Goal: Information Seeking & Learning: Learn about a topic

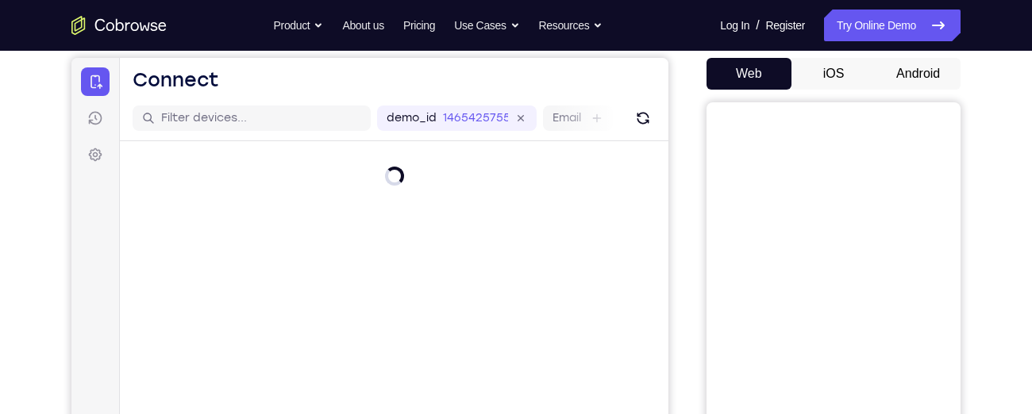
scroll to position [29, 0]
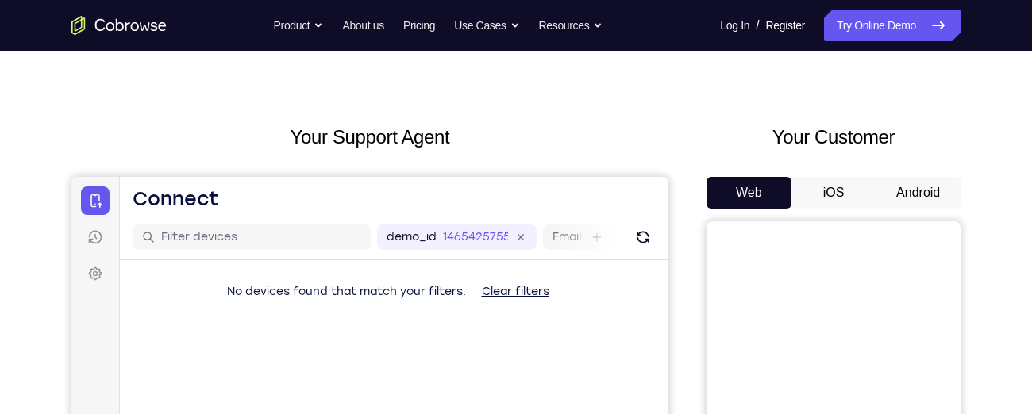
click at [919, 192] on button "Android" at bounding box center [917, 193] width 85 height 32
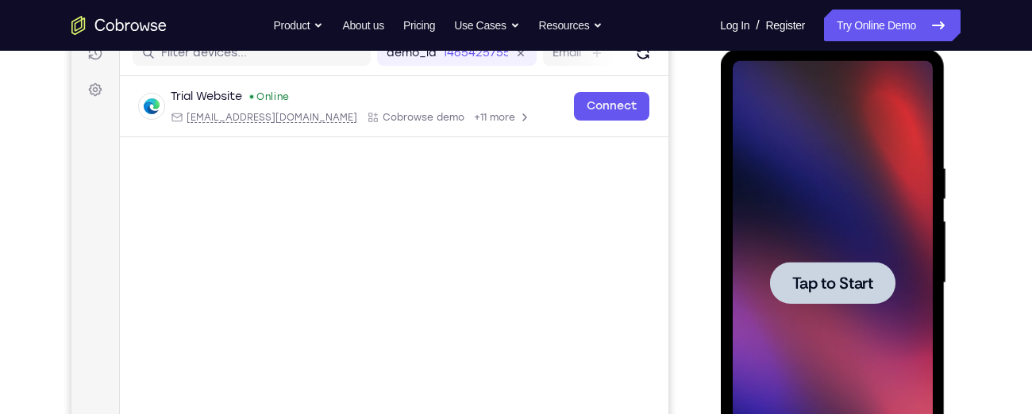
scroll to position [0, 0]
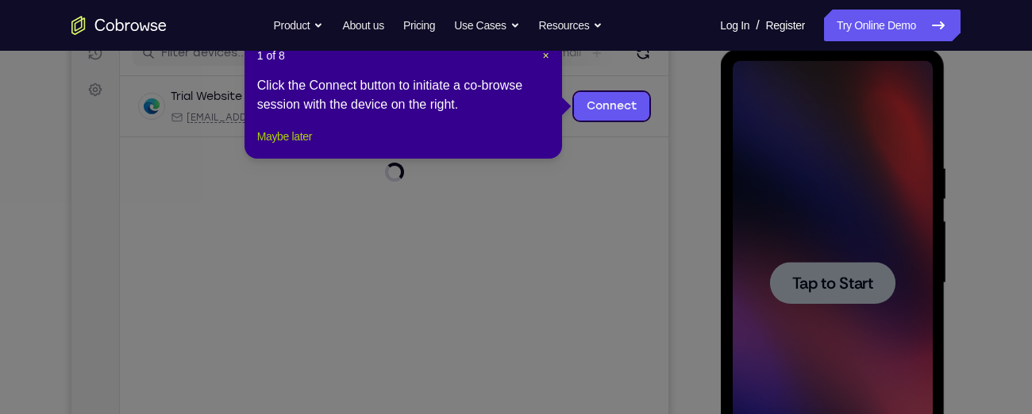
click at [298, 146] on button "Maybe later" at bounding box center [284, 136] width 55 height 19
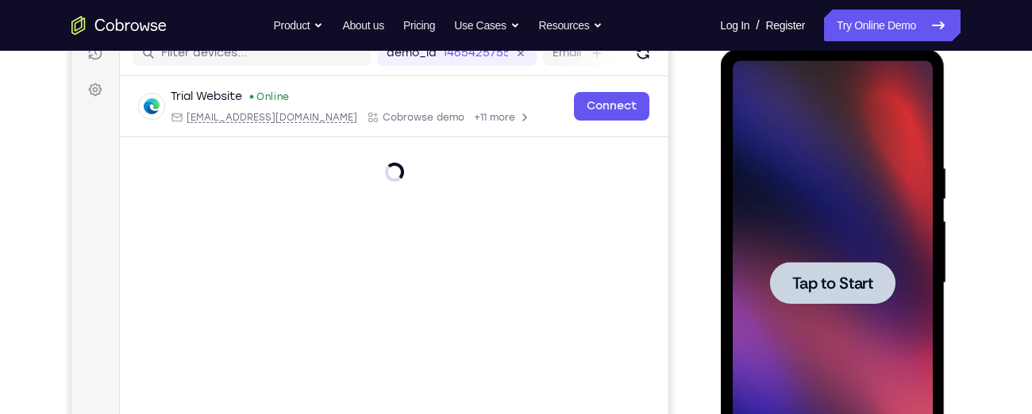
scroll to position [206, 0]
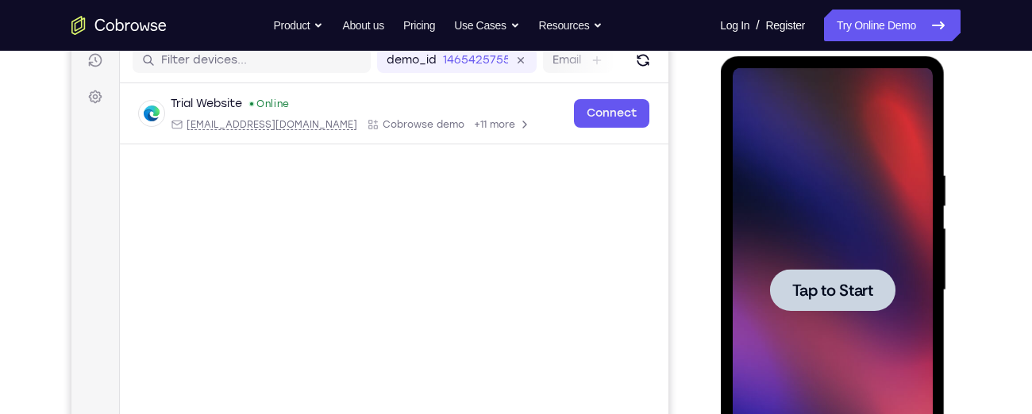
click at [845, 316] on div at bounding box center [832, 290] width 200 height 444
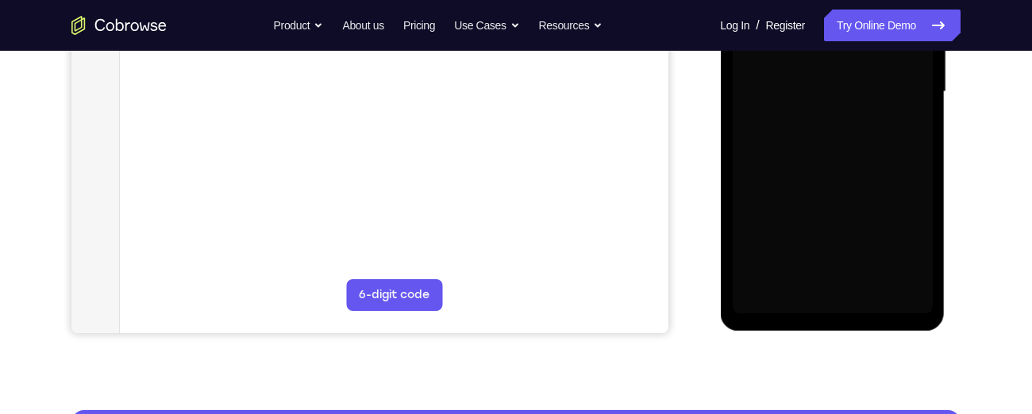
scroll to position [404, 0]
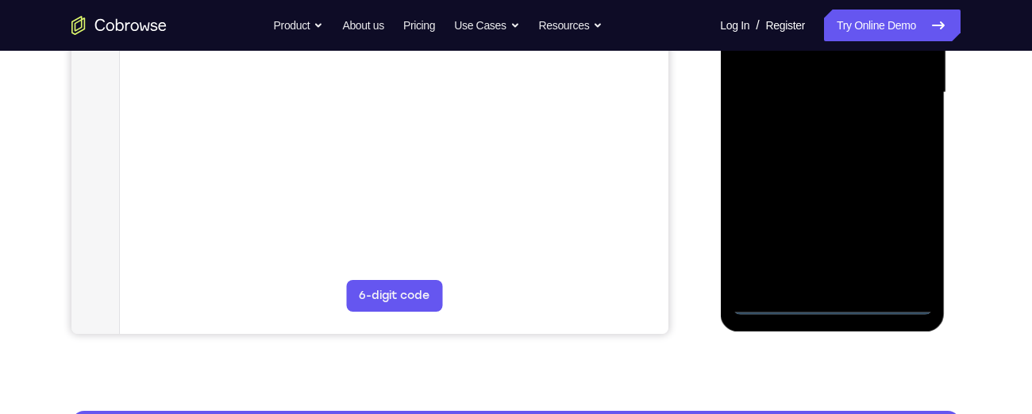
click at [828, 298] on div at bounding box center [832, 93] width 200 height 444
click at [831, 304] on div at bounding box center [832, 93] width 200 height 444
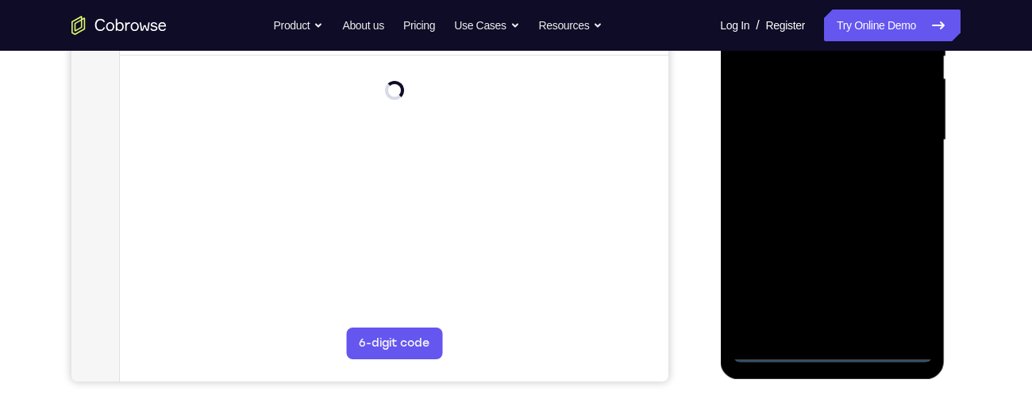
scroll to position [348, 0]
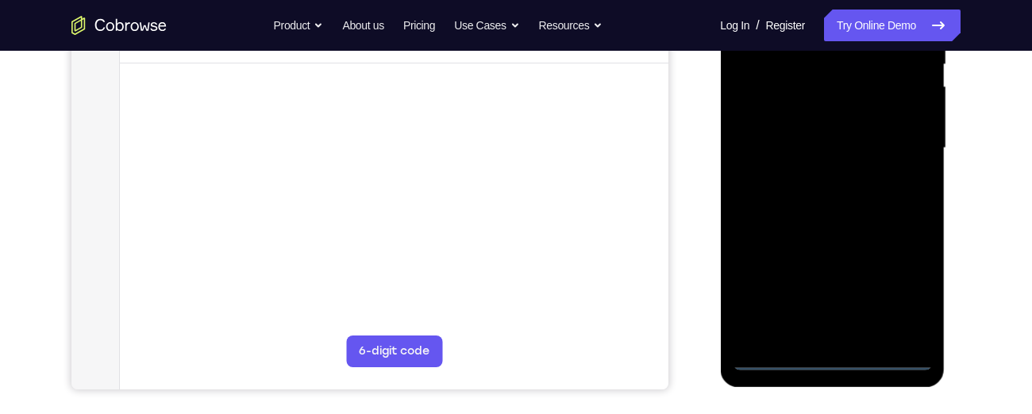
click at [895, 298] on div at bounding box center [832, 148] width 200 height 444
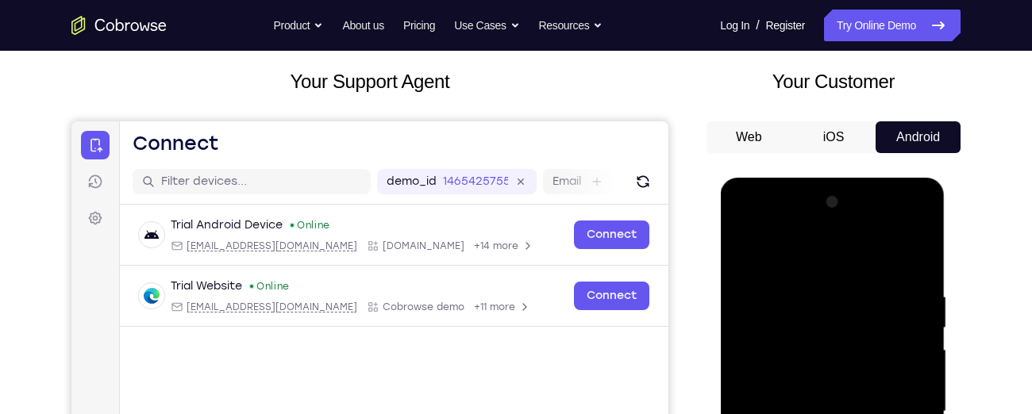
scroll to position [104, 0]
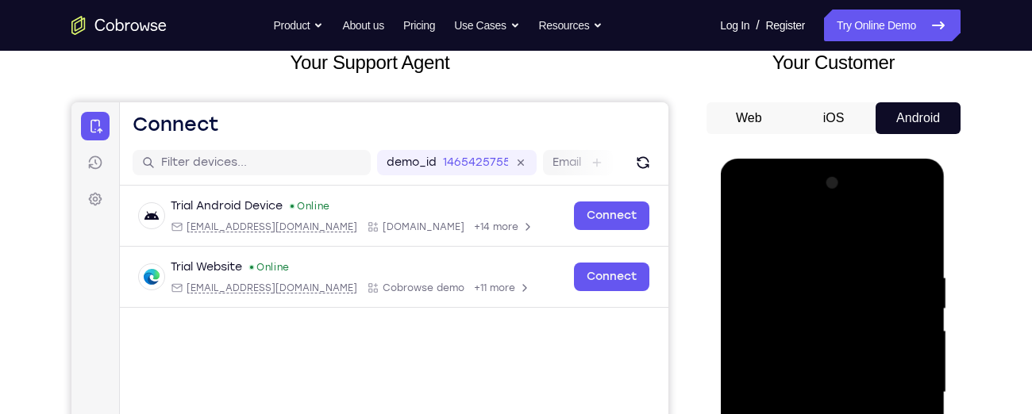
click at [744, 200] on div at bounding box center [832, 393] width 200 height 444
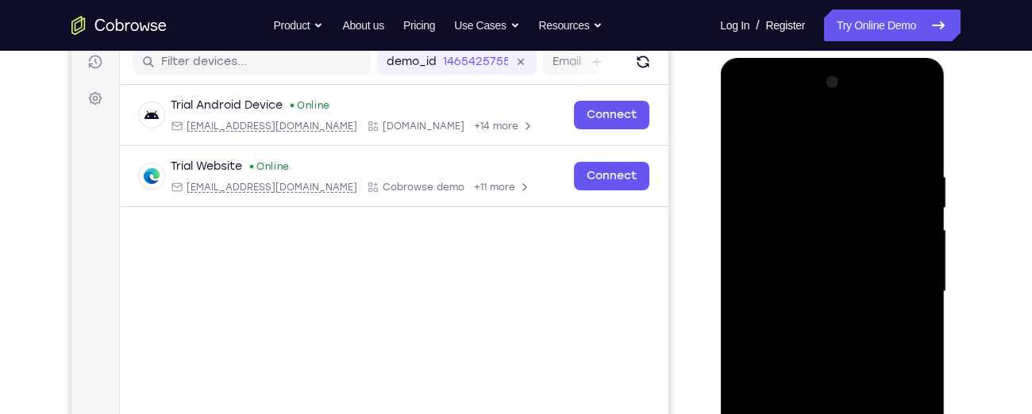
scroll to position [216, 0]
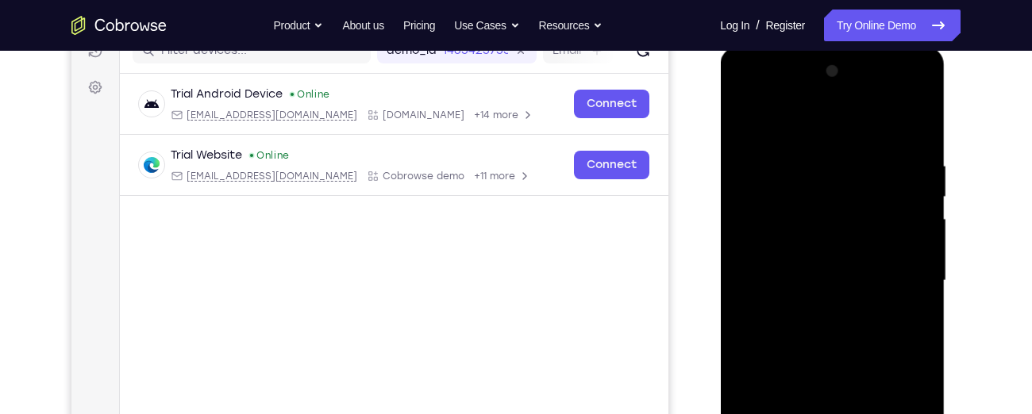
drag, startPoint x: 876, startPoint y: 279, endPoint x: 907, endPoint y: 283, distance: 31.2
click at [907, 283] on div at bounding box center [832, 281] width 200 height 444
click at [899, 277] on div at bounding box center [832, 281] width 200 height 444
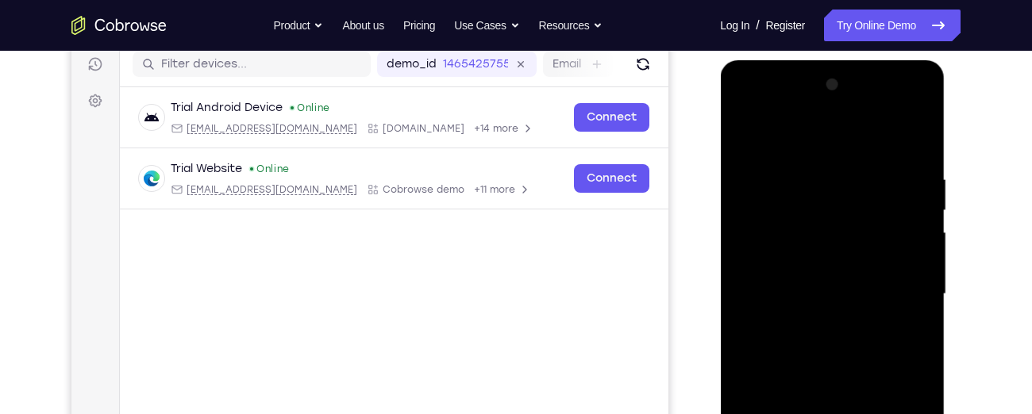
scroll to position [202, 0]
click at [814, 323] on div at bounding box center [832, 295] width 200 height 444
click at [810, 283] on div at bounding box center [832, 295] width 200 height 444
click at [806, 263] on div at bounding box center [832, 295] width 200 height 444
click at [807, 297] on div at bounding box center [832, 295] width 200 height 444
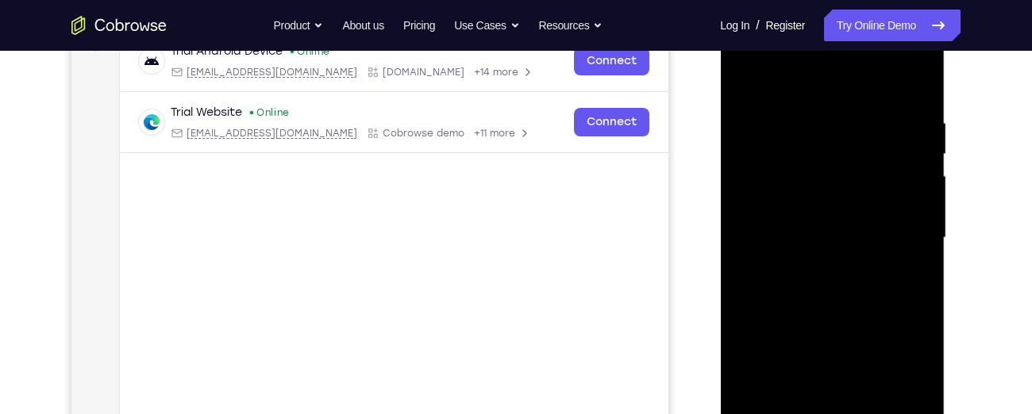
scroll to position [264, 0]
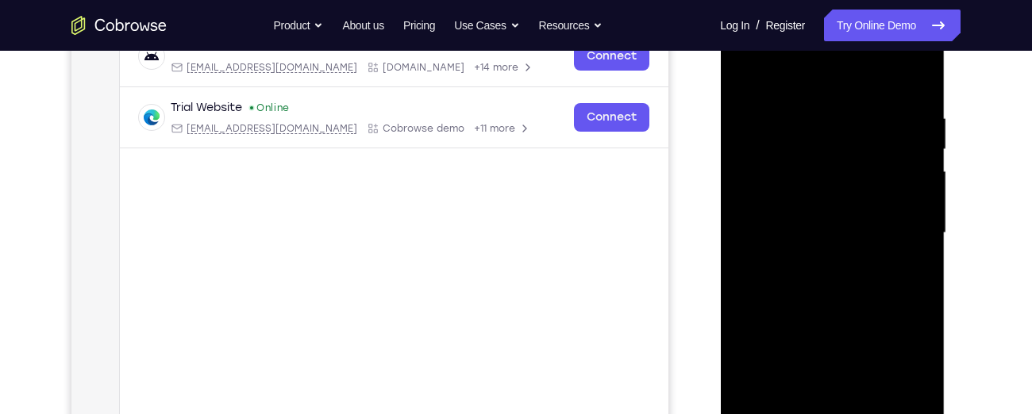
click at [809, 288] on div at bounding box center [832, 233] width 200 height 444
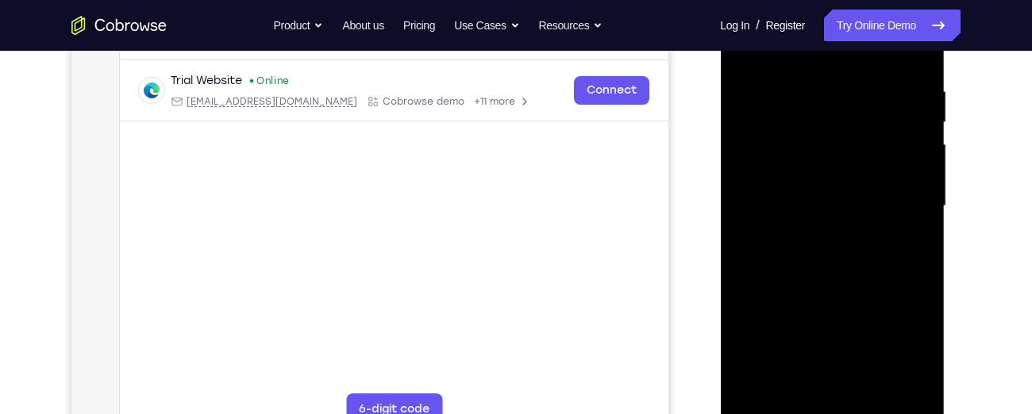
scroll to position [290, 0]
click at [791, 282] on div at bounding box center [832, 207] width 200 height 444
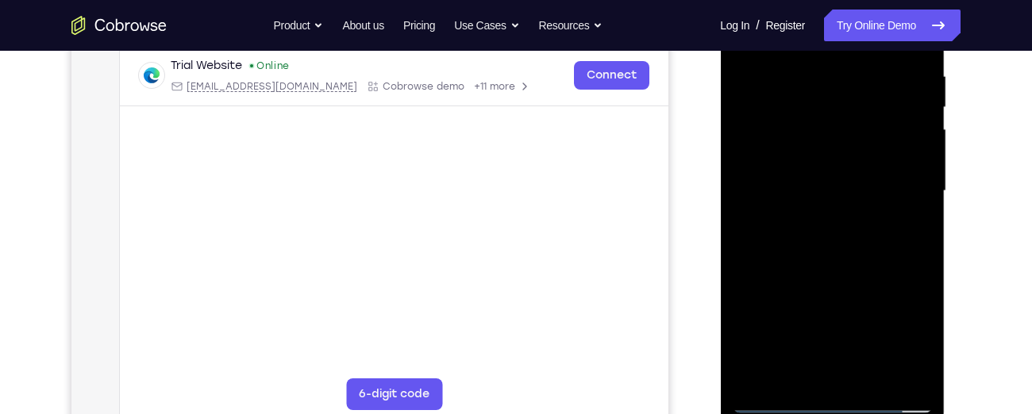
scroll to position [296, 0]
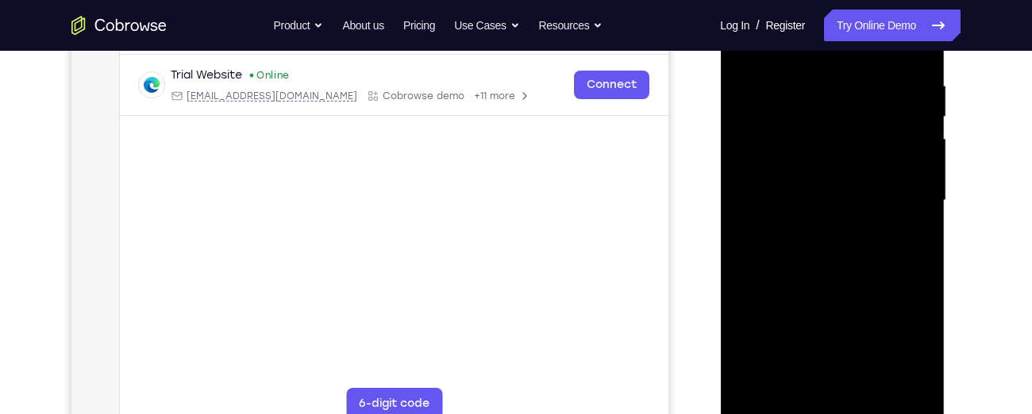
click at [925, 367] on div at bounding box center [832, 201] width 200 height 444
click at [822, 245] on div at bounding box center [832, 201] width 200 height 444
drag, startPoint x: 803, startPoint y: 318, endPoint x: 791, endPoint y: 125, distance: 194.1
click at [791, 125] on div at bounding box center [832, 201] width 200 height 444
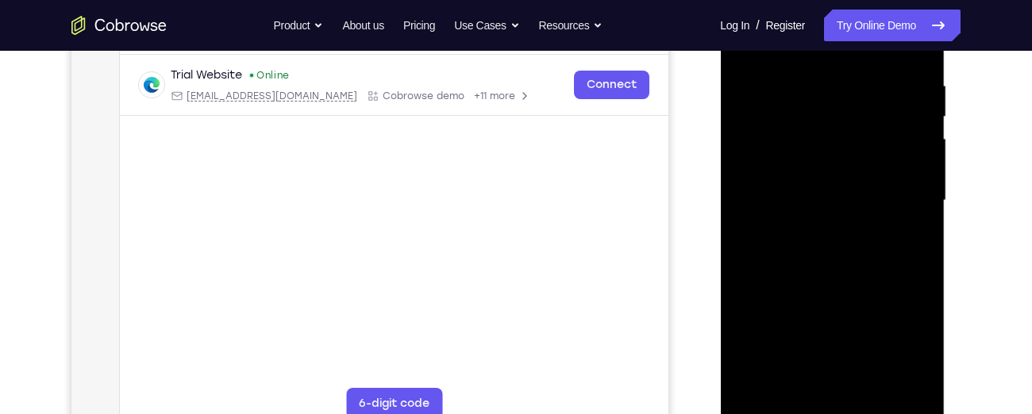
drag, startPoint x: 785, startPoint y: 317, endPoint x: 791, endPoint y: 117, distance: 200.9
click at [791, 117] on div at bounding box center [832, 201] width 200 height 444
drag, startPoint x: 792, startPoint y: 308, endPoint x: 792, endPoint y: 118, distance: 189.7
click at [792, 118] on div at bounding box center [832, 201] width 200 height 444
drag, startPoint x: 790, startPoint y: 311, endPoint x: 803, endPoint y: 145, distance: 166.4
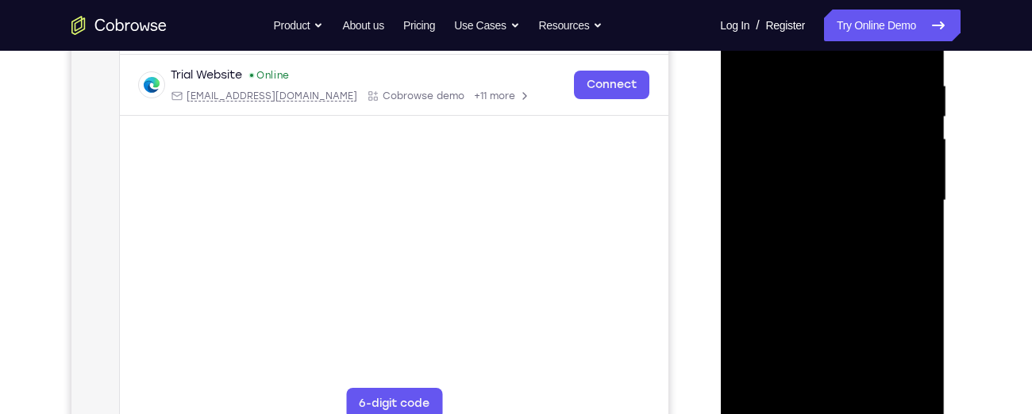
click at [803, 145] on div at bounding box center [832, 201] width 200 height 444
drag, startPoint x: 803, startPoint y: 295, endPoint x: 802, endPoint y: 60, distance: 235.7
click at [802, 60] on div at bounding box center [832, 201] width 200 height 444
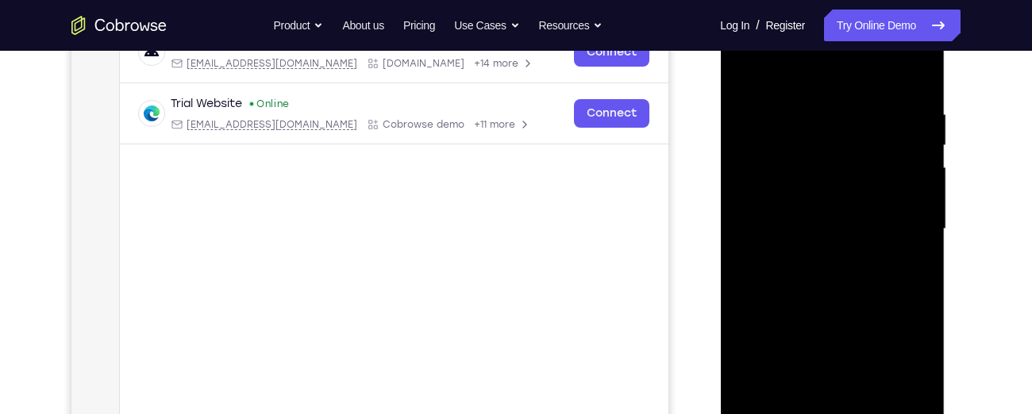
scroll to position [268, 0]
drag, startPoint x: 776, startPoint y: 324, endPoint x: 809, endPoint y: 127, distance: 199.5
click at [809, 127] on div at bounding box center [832, 228] width 200 height 444
drag, startPoint x: 793, startPoint y: 339, endPoint x: 806, endPoint y: 151, distance: 188.5
click at [806, 151] on div at bounding box center [832, 228] width 200 height 444
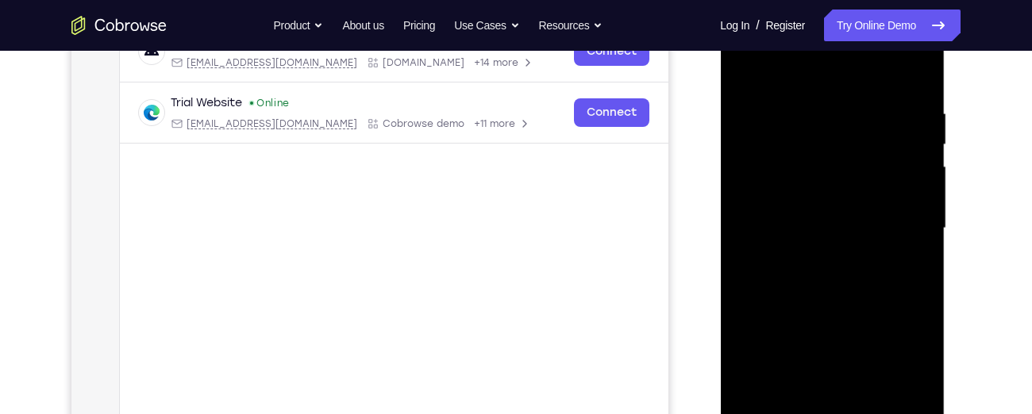
click at [921, 216] on div at bounding box center [832, 228] width 200 height 444
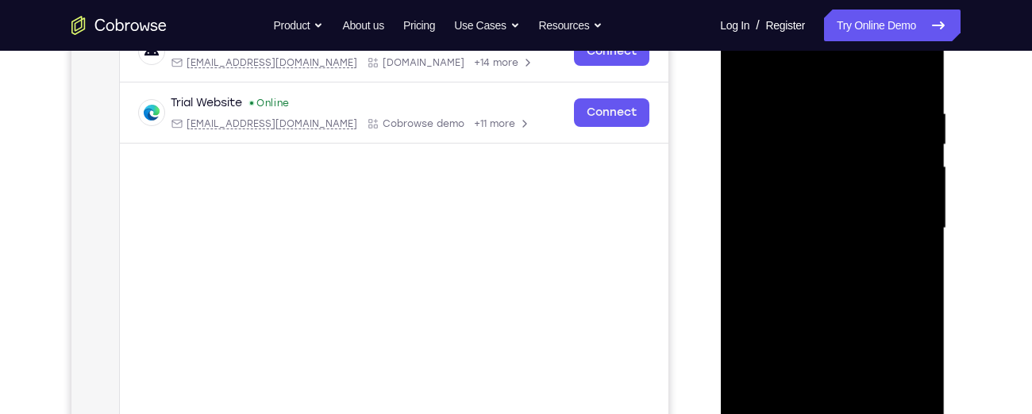
click at [921, 216] on div at bounding box center [832, 228] width 200 height 444
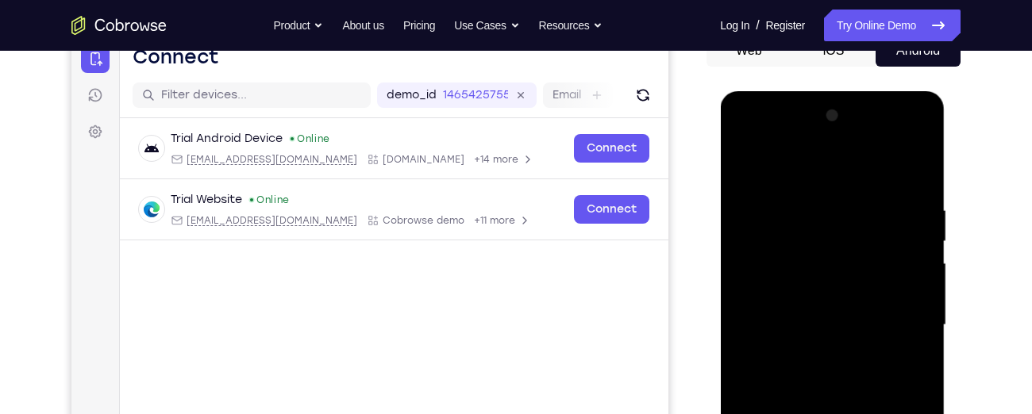
scroll to position [171, 0]
click at [919, 165] on div at bounding box center [832, 326] width 200 height 444
click at [744, 161] on div at bounding box center [832, 326] width 200 height 444
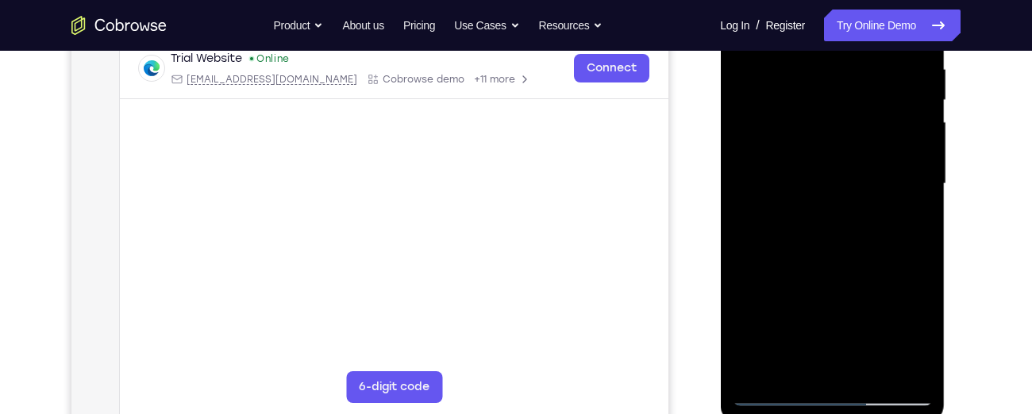
scroll to position [318, 0]
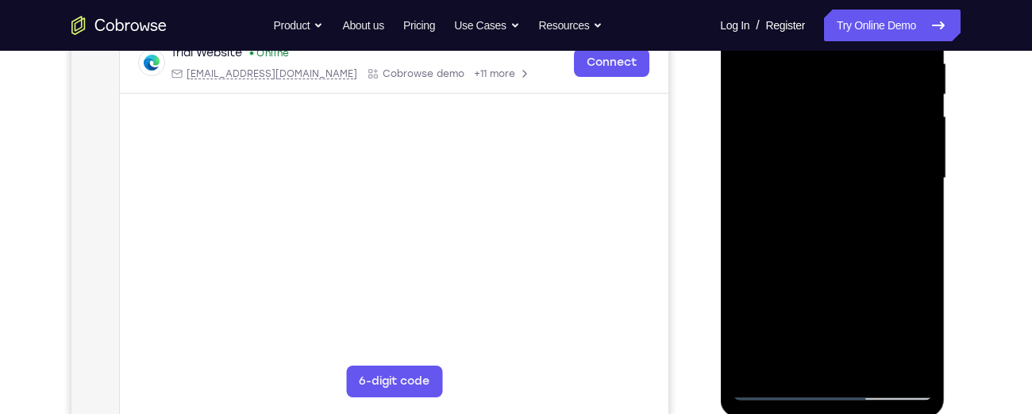
click at [762, 364] on div at bounding box center [832, 178] width 200 height 444
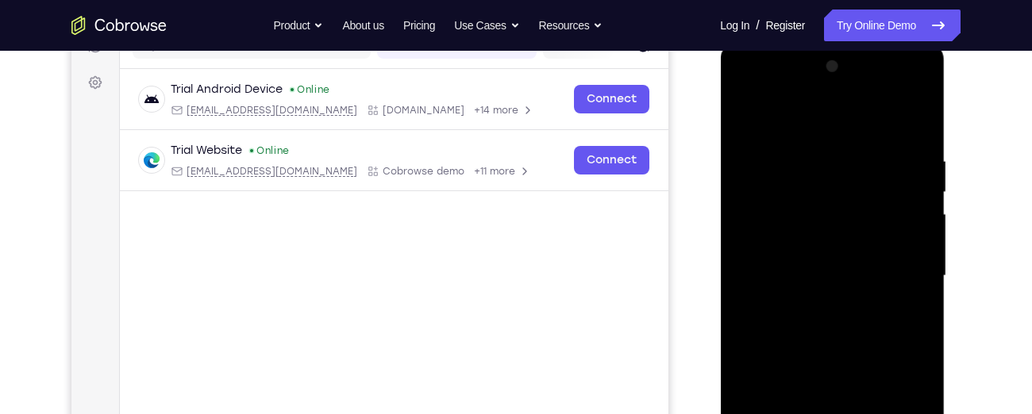
scroll to position [219, 0]
click at [803, 149] on div at bounding box center [832, 278] width 200 height 444
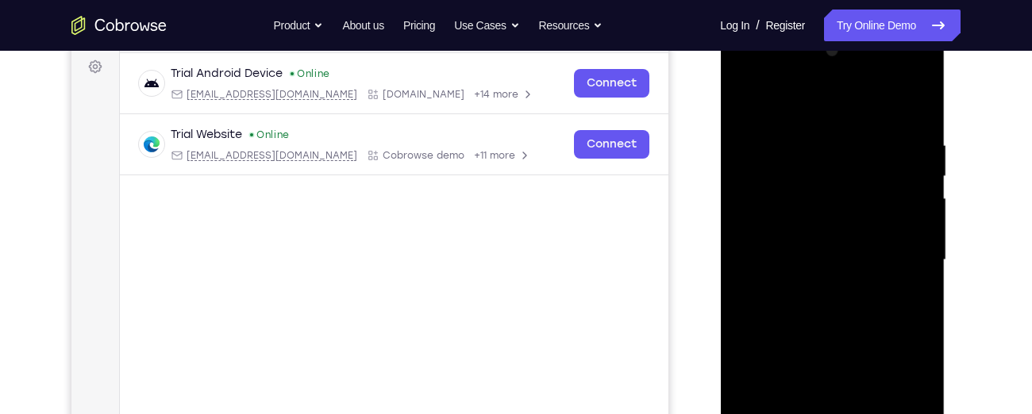
scroll to position [238, 0]
click at [908, 99] on div at bounding box center [832, 259] width 200 height 444
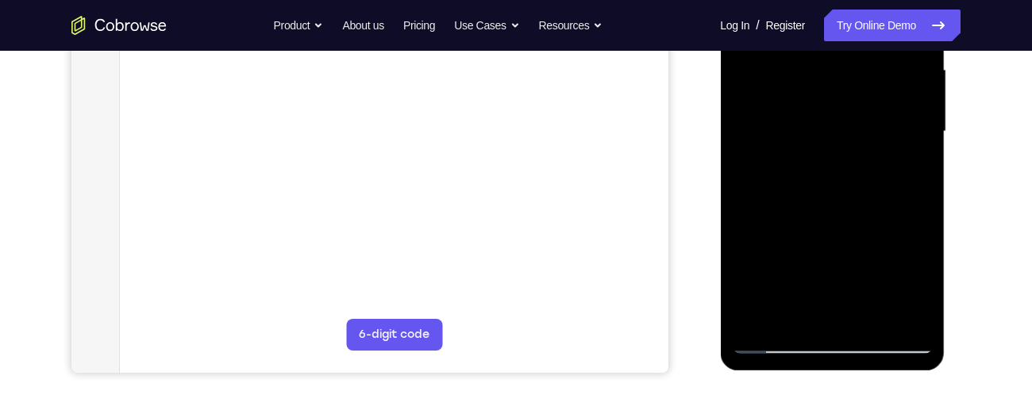
click at [871, 314] on div at bounding box center [832, 132] width 200 height 444
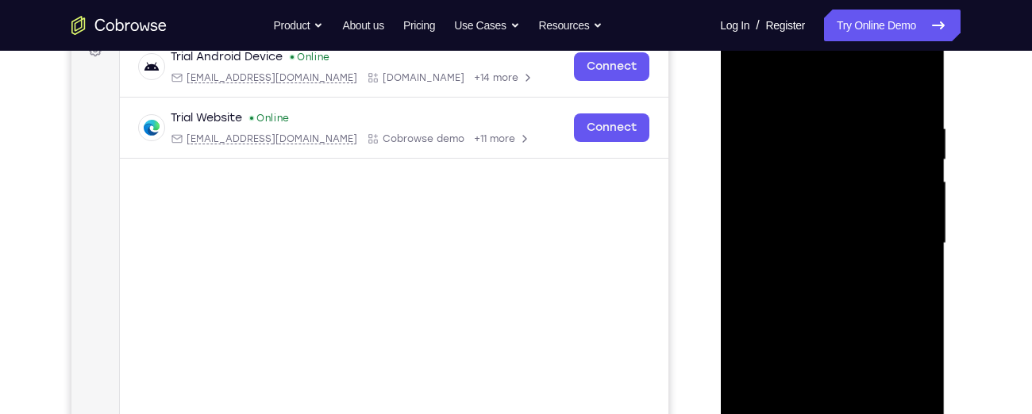
scroll to position [252, 0]
click at [852, 291] on div at bounding box center [832, 244] width 200 height 444
click at [898, 274] on div at bounding box center [832, 244] width 200 height 444
click at [821, 223] on div at bounding box center [832, 244] width 200 height 444
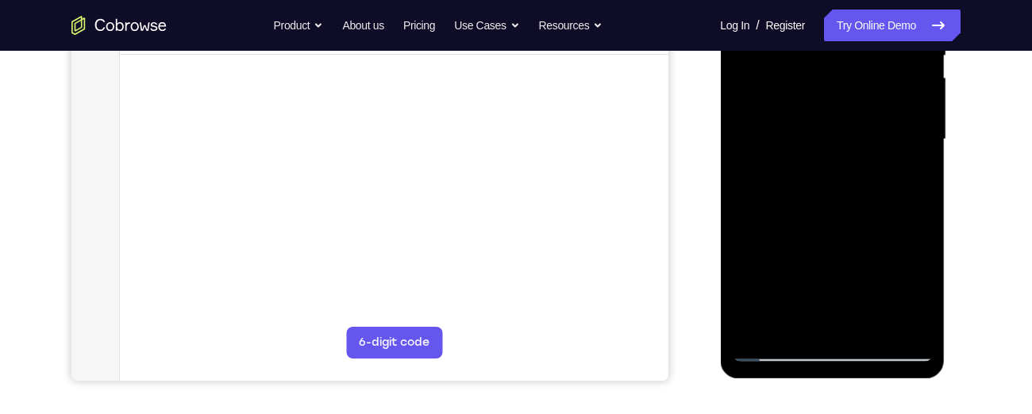
scroll to position [351, 0]
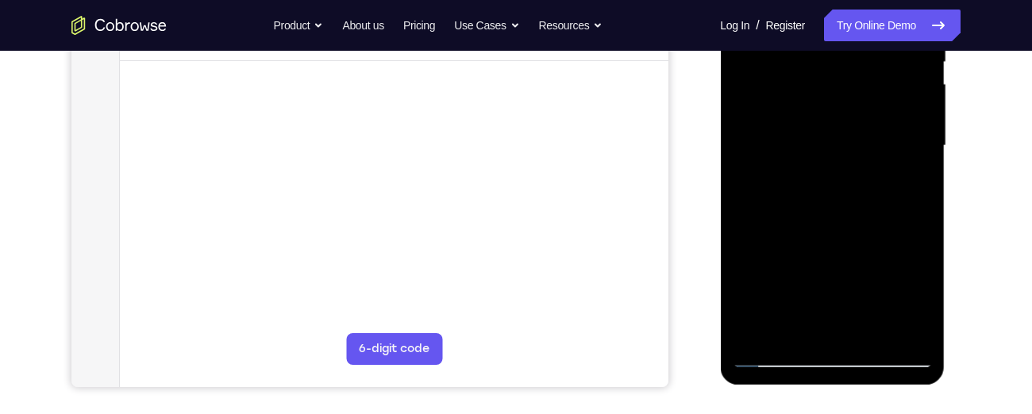
click at [793, 282] on div at bounding box center [832, 146] width 200 height 444
click at [807, 280] on div at bounding box center [832, 146] width 200 height 444
click at [885, 257] on div at bounding box center [832, 146] width 200 height 444
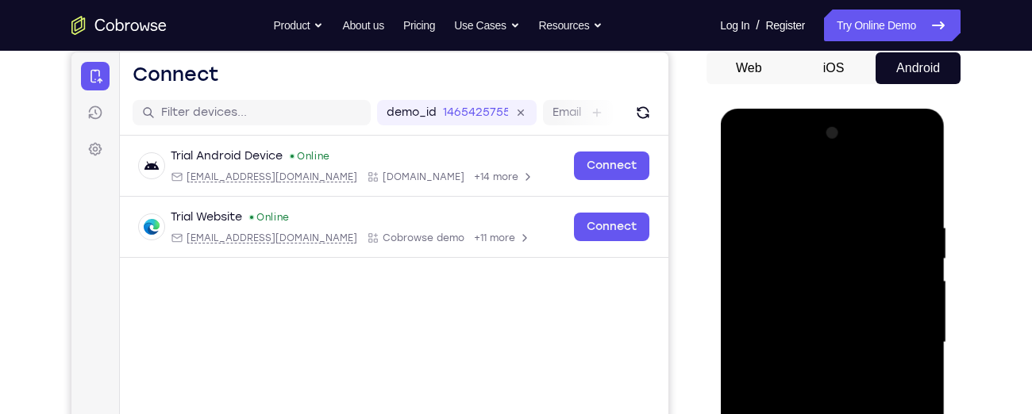
scroll to position [151, 0]
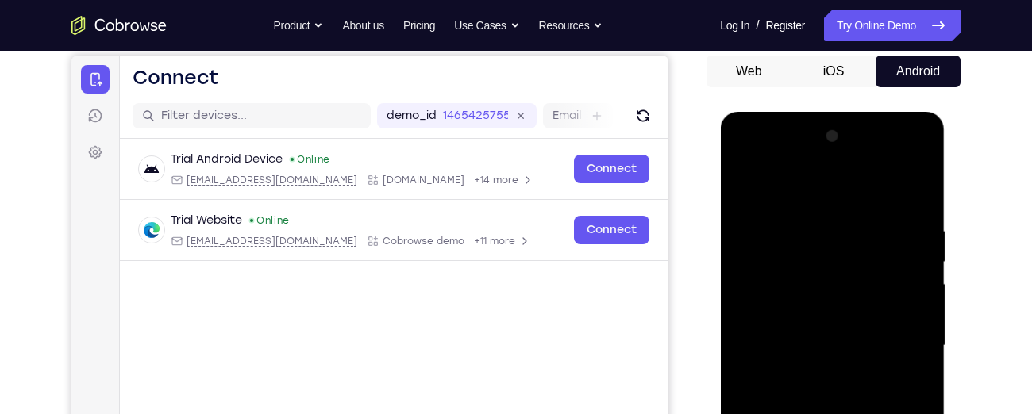
click at [748, 187] on div at bounding box center [832, 346] width 200 height 444
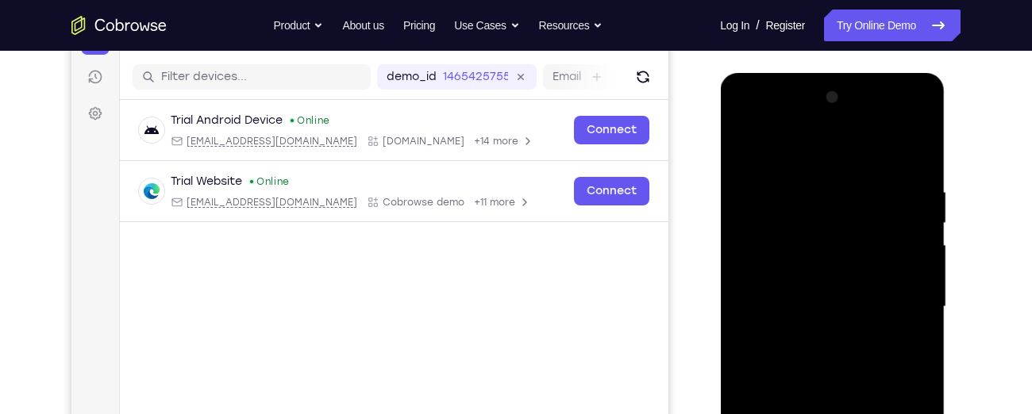
scroll to position [189, 0]
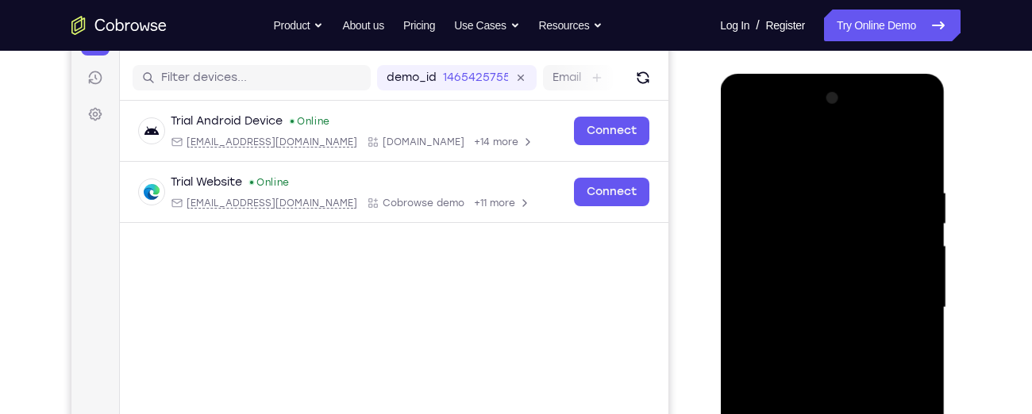
click at [748, 143] on div at bounding box center [832, 308] width 200 height 444
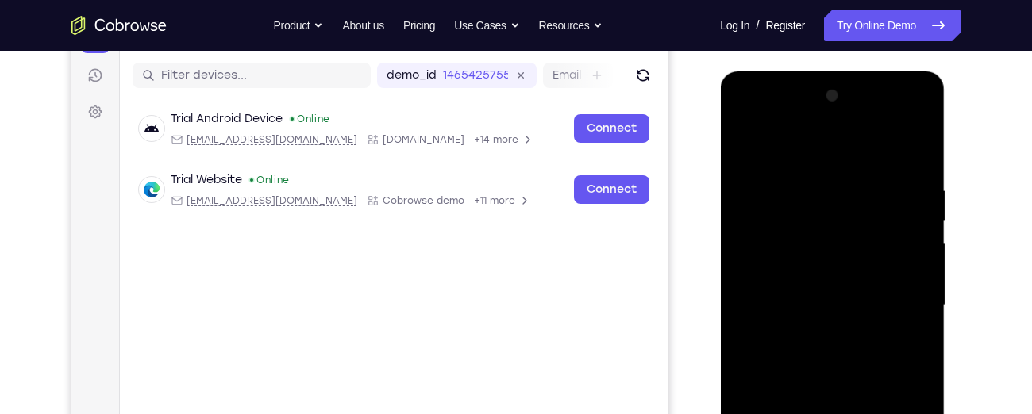
click at [856, 175] on div at bounding box center [832, 305] width 200 height 444
click at [914, 158] on div at bounding box center [832, 305] width 200 height 444
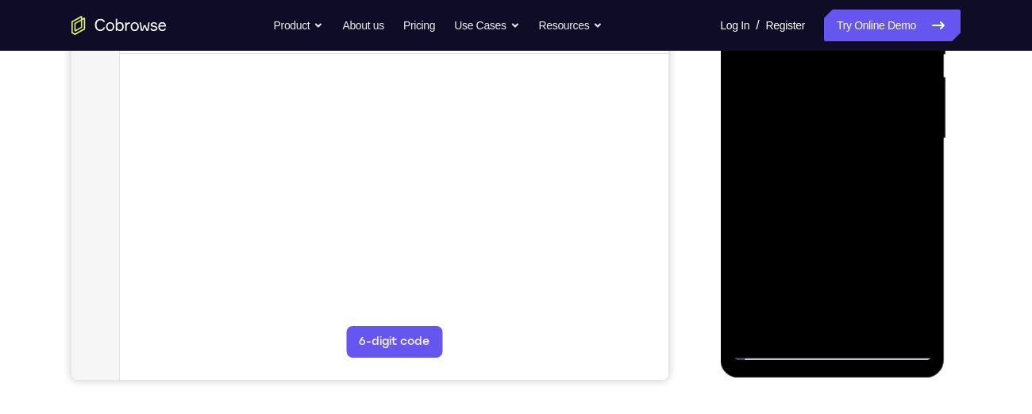
scroll to position [360, 0]
drag, startPoint x: 858, startPoint y: 286, endPoint x: 852, endPoint y: 43, distance: 243.0
click at [852, 43] on div at bounding box center [832, 137] width 200 height 444
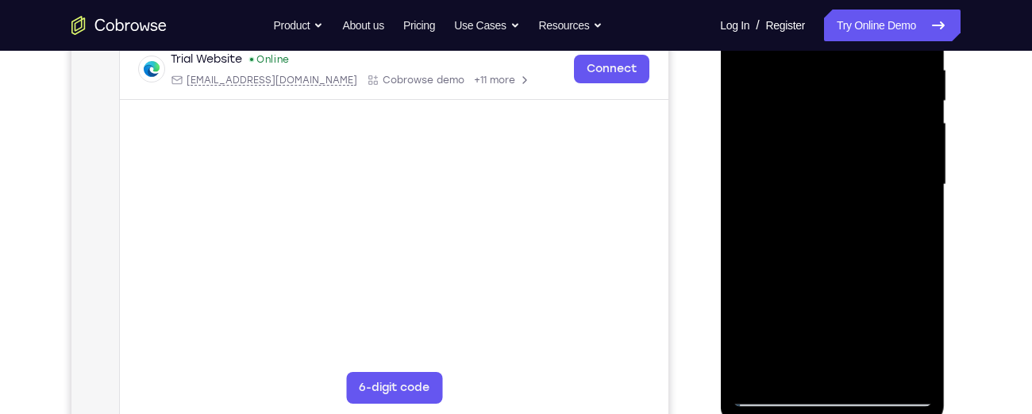
scroll to position [284, 0]
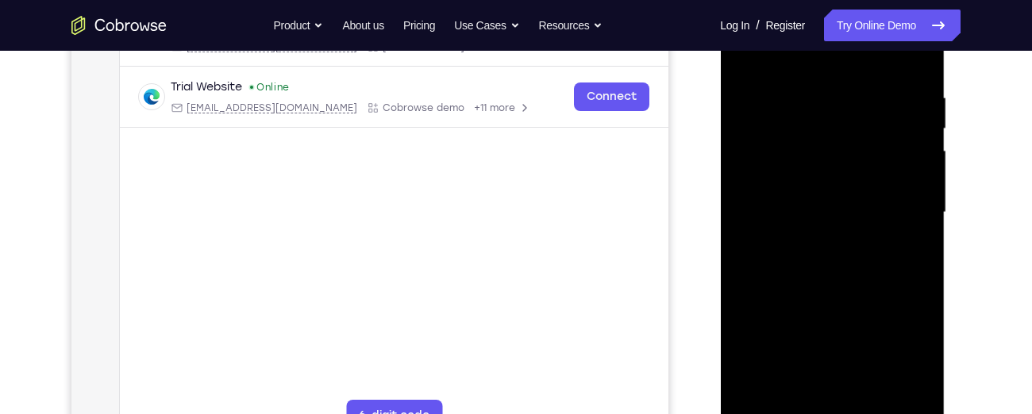
drag, startPoint x: 840, startPoint y: 276, endPoint x: 819, endPoint y: 90, distance: 186.9
click at [819, 90] on div at bounding box center [832, 212] width 200 height 444
drag, startPoint x: 834, startPoint y: 268, endPoint x: 827, endPoint y: 75, distance: 193.0
click at [827, 75] on div at bounding box center [832, 212] width 200 height 444
drag, startPoint x: 833, startPoint y: 267, endPoint x: 827, endPoint y: 38, distance: 228.7
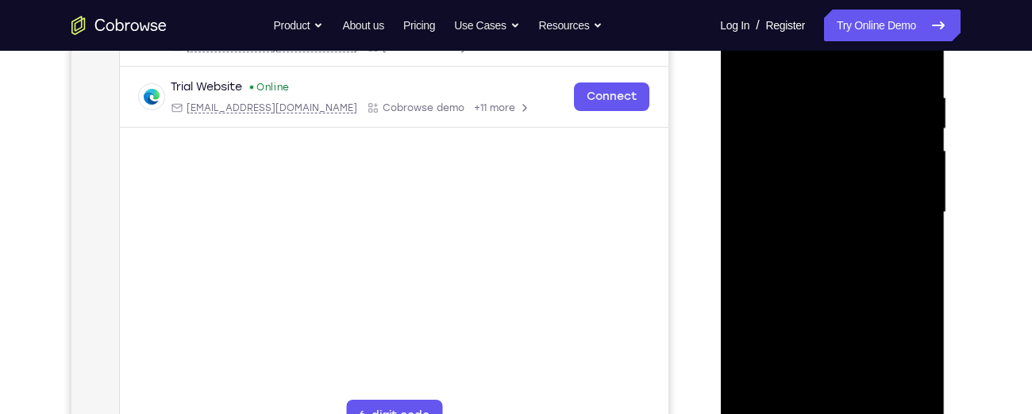
click at [827, 38] on div at bounding box center [832, 212] width 200 height 444
drag, startPoint x: 836, startPoint y: 282, endPoint x: 828, endPoint y: 114, distance: 167.7
click at [828, 114] on div at bounding box center [832, 212] width 200 height 444
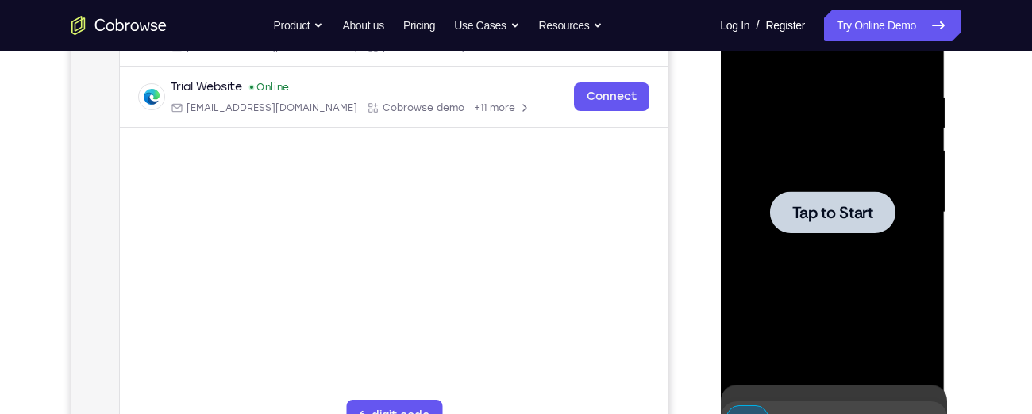
drag, startPoint x: 822, startPoint y: 352, endPoint x: 822, endPoint y: 316, distance: 35.7
click at [822, 316] on div at bounding box center [832, 212] width 200 height 444
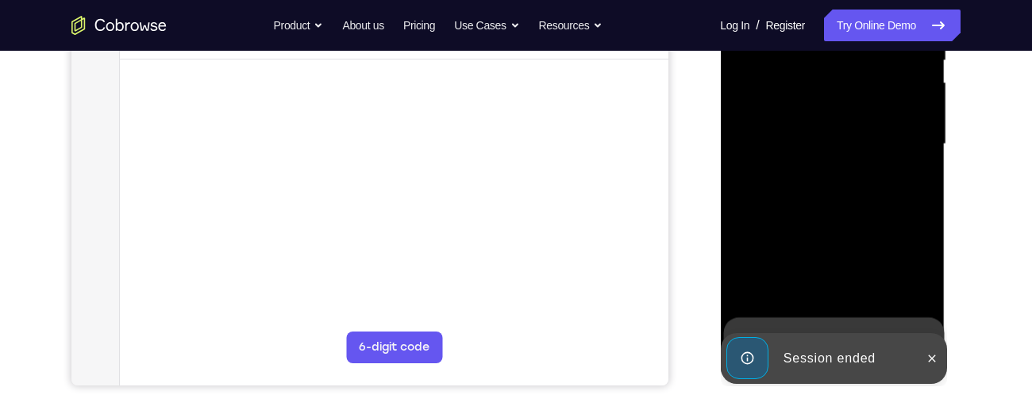
scroll to position [362, 0]
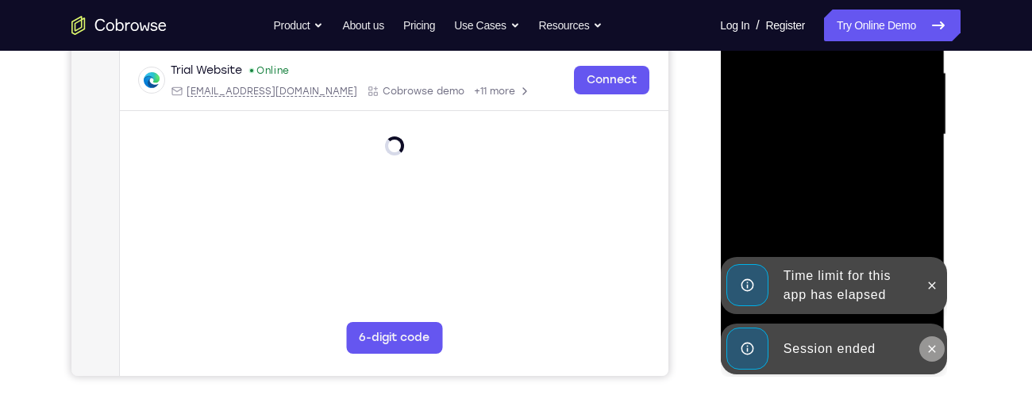
click at [928, 352] on icon at bounding box center [931, 348] width 7 height 7
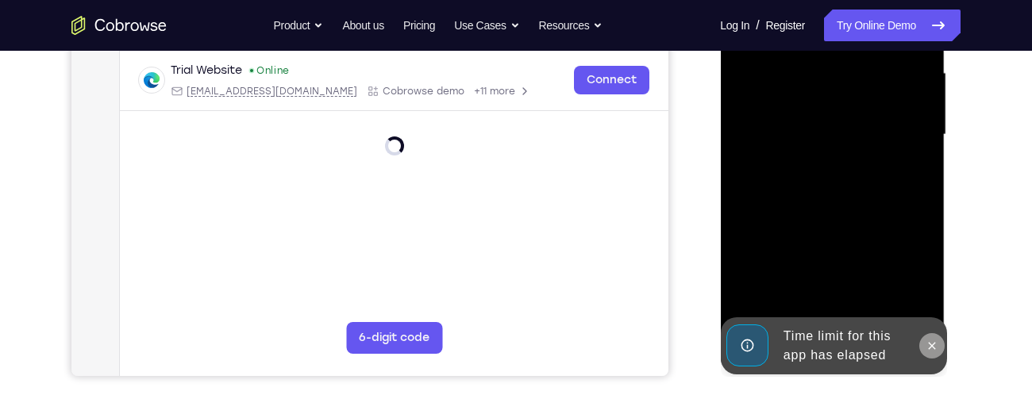
click at [933, 348] on icon at bounding box center [931, 345] width 7 height 7
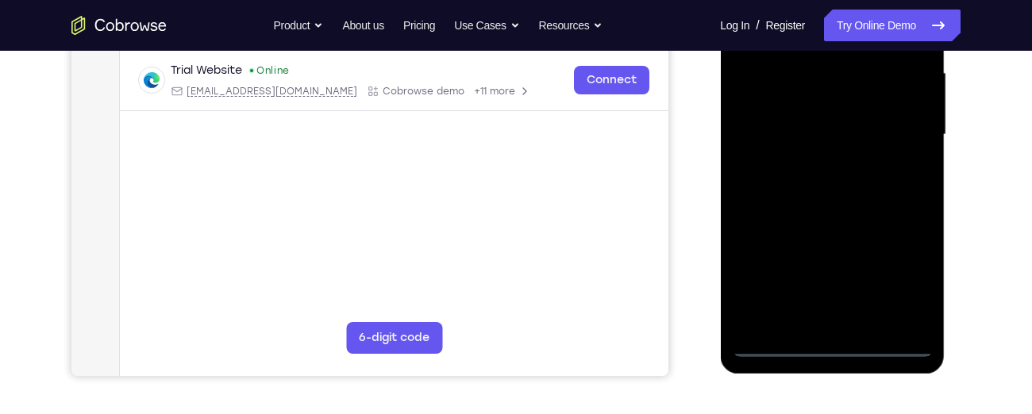
click at [830, 348] on div at bounding box center [832, 135] width 200 height 444
click at [895, 282] on div at bounding box center [832, 135] width 200 height 444
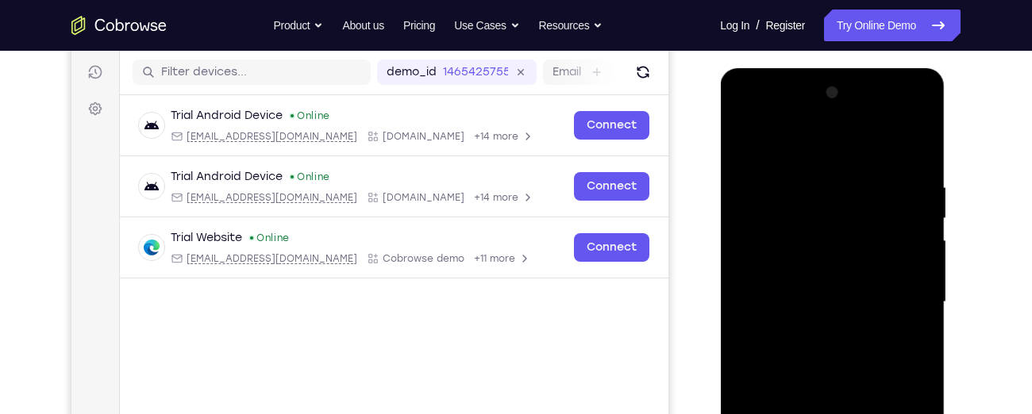
scroll to position [190, 0]
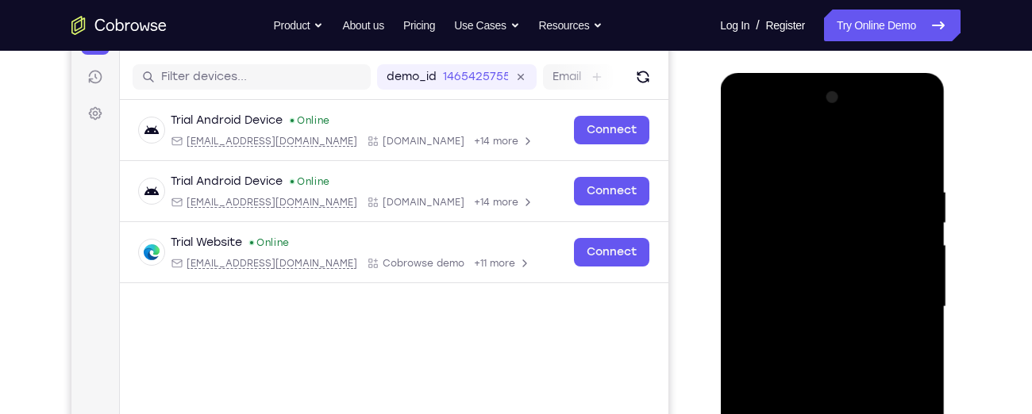
click at [748, 125] on div at bounding box center [832, 307] width 200 height 444
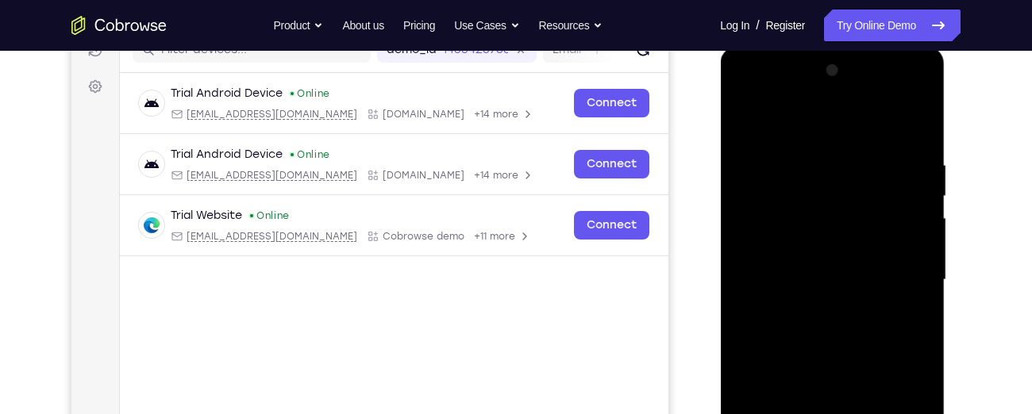
scroll to position [217, 0]
click at [902, 276] on div at bounding box center [832, 279] width 200 height 444
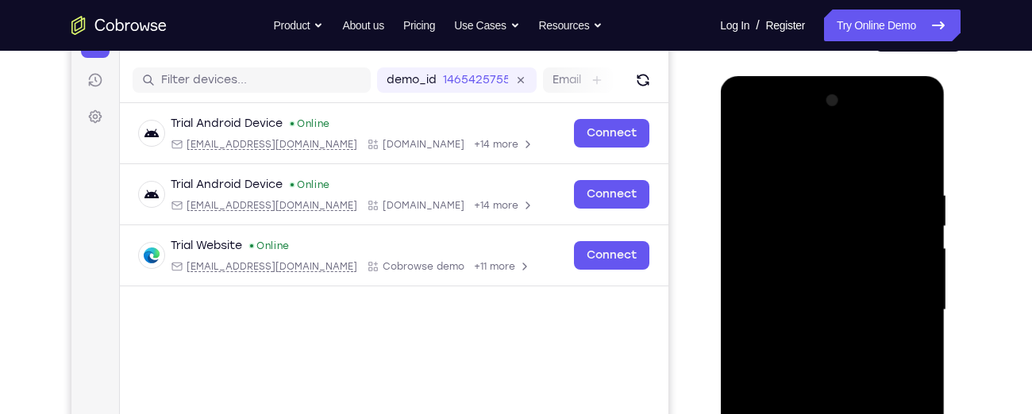
scroll to position [205, 0]
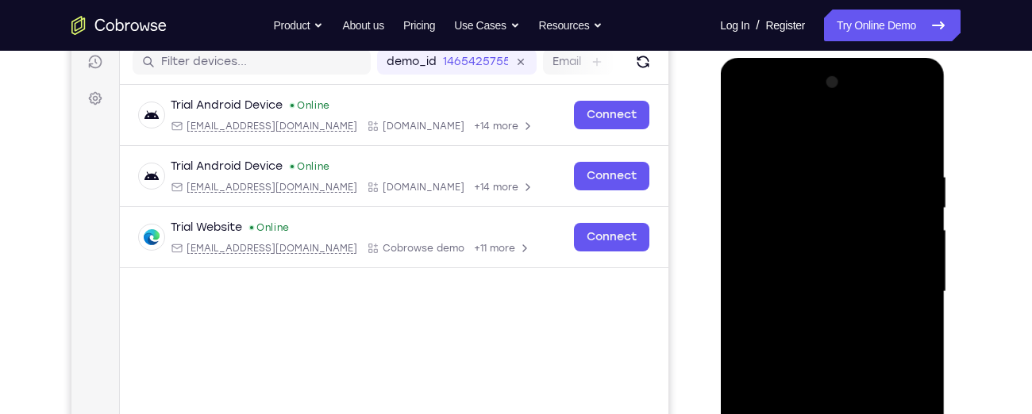
click at [812, 320] on div at bounding box center [832, 292] width 200 height 444
click at [811, 275] on div at bounding box center [832, 292] width 200 height 444
click at [801, 260] on div at bounding box center [832, 292] width 200 height 444
click at [792, 290] on div at bounding box center [832, 292] width 200 height 444
click at [841, 368] on div at bounding box center [832, 292] width 200 height 444
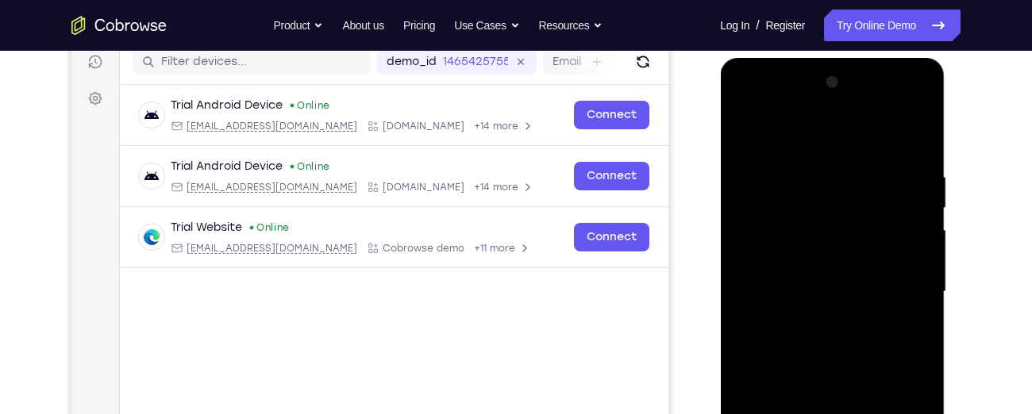
click at [919, 354] on div at bounding box center [832, 292] width 200 height 444
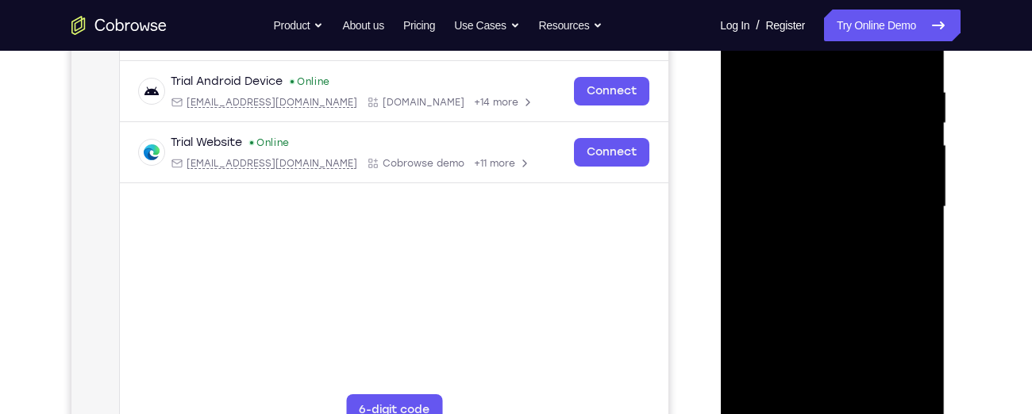
scroll to position [290, 0]
click at [920, 271] on div at bounding box center [832, 206] width 200 height 444
click at [844, 260] on div at bounding box center [832, 206] width 200 height 444
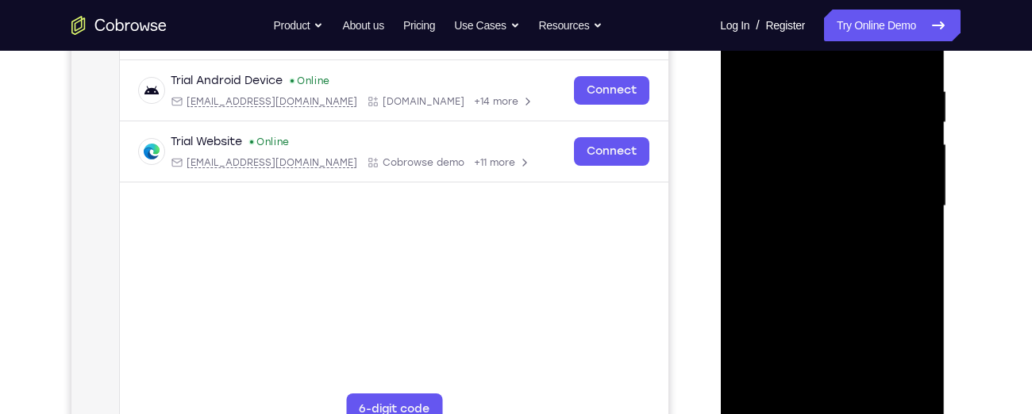
click at [844, 260] on div at bounding box center [832, 206] width 200 height 444
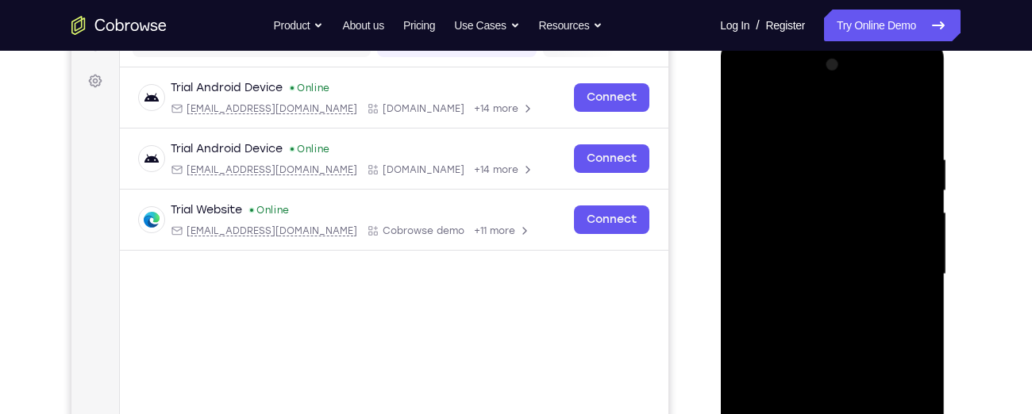
click at [802, 152] on div at bounding box center [832, 274] width 200 height 444
click at [918, 121] on div at bounding box center [832, 274] width 200 height 444
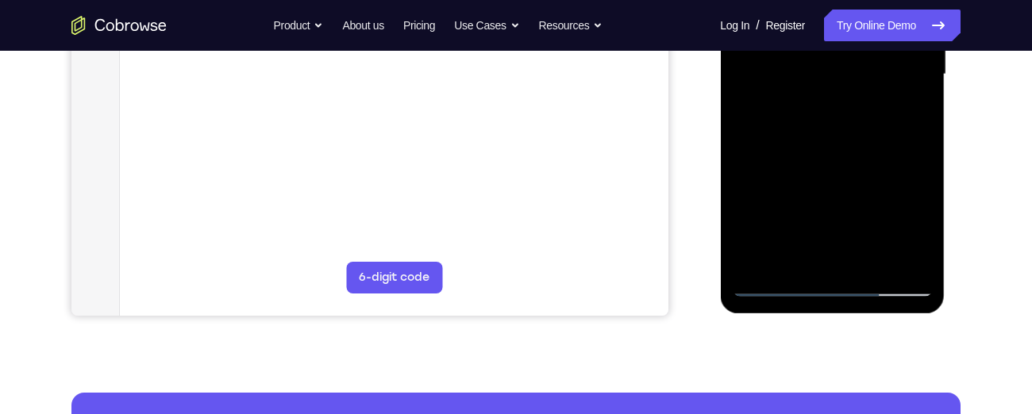
scroll to position [351, 0]
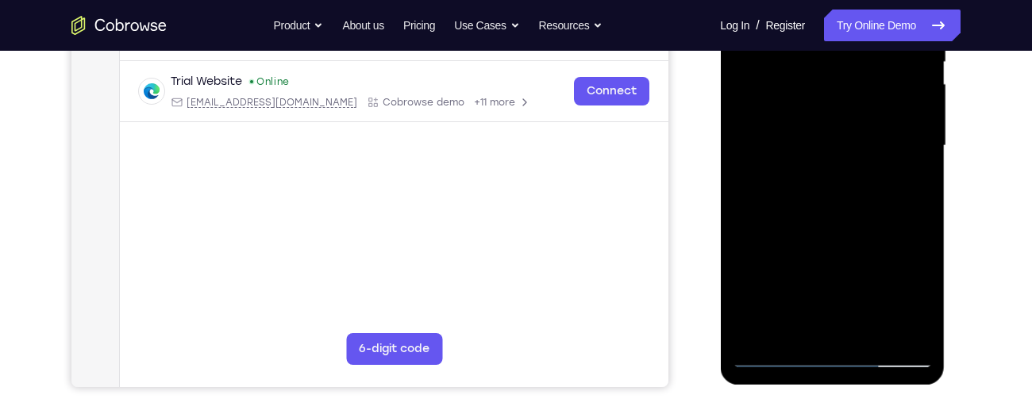
drag, startPoint x: 846, startPoint y: 270, endPoint x: 829, endPoint y: 87, distance: 183.3
click at [829, 87] on div at bounding box center [832, 146] width 200 height 444
drag, startPoint x: 833, startPoint y: 248, endPoint x: 835, endPoint y: 87, distance: 161.1
click at [835, 87] on div at bounding box center [832, 146] width 200 height 444
drag, startPoint x: 845, startPoint y: 264, endPoint x: 845, endPoint y: 106, distance: 157.2
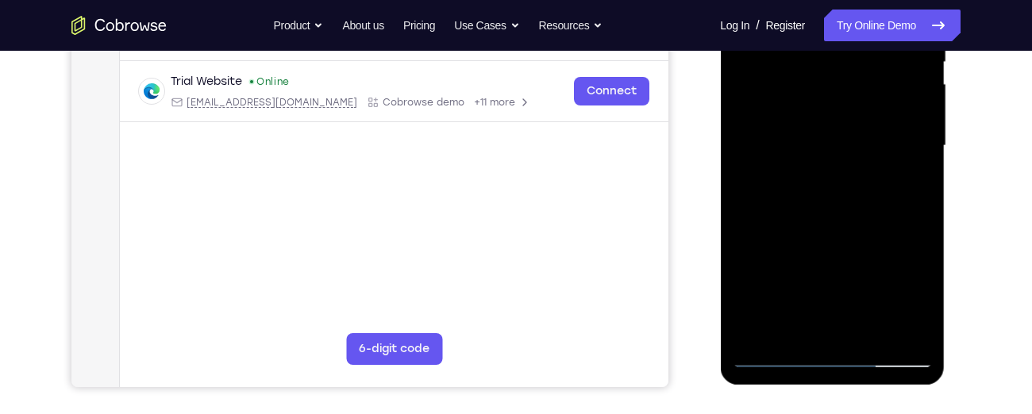
click at [845, 106] on div at bounding box center [832, 146] width 200 height 444
drag, startPoint x: 845, startPoint y: 241, endPoint x: 833, endPoint y: 34, distance: 207.5
click at [833, 34] on div at bounding box center [832, 146] width 200 height 444
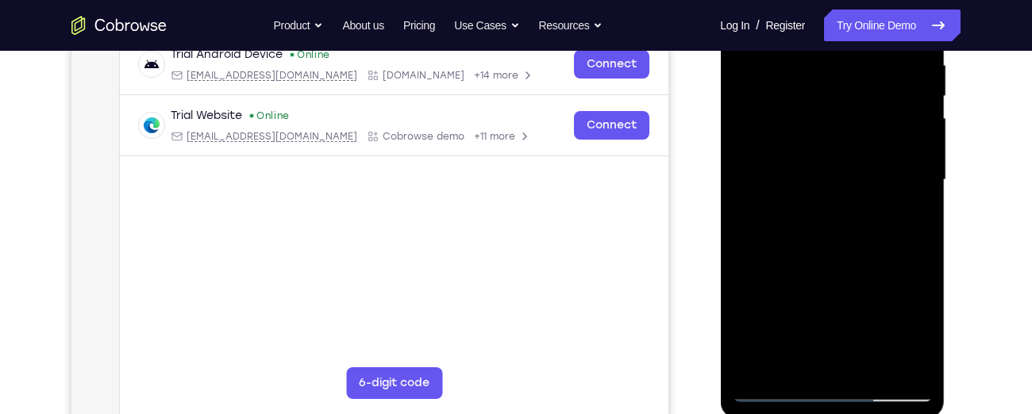
scroll to position [303, 0]
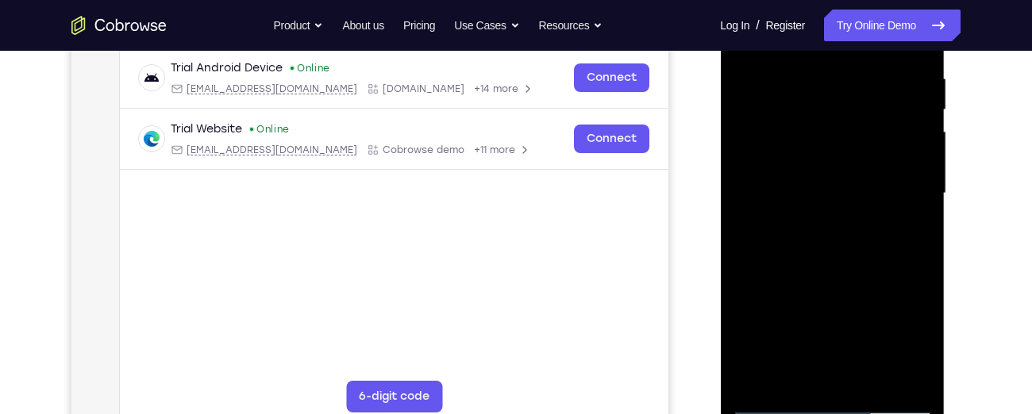
drag, startPoint x: 834, startPoint y: 294, endPoint x: 819, endPoint y: 34, distance: 260.0
click at [819, 34] on div at bounding box center [832, 193] width 200 height 444
drag, startPoint x: 853, startPoint y: 276, endPoint x: 815, endPoint y: 111, distance: 169.4
click at [815, 111] on div at bounding box center [832, 193] width 200 height 444
drag, startPoint x: 826, startPoint y: 253, endPoint x: 824, endPoint y: 195, distance: 58.0
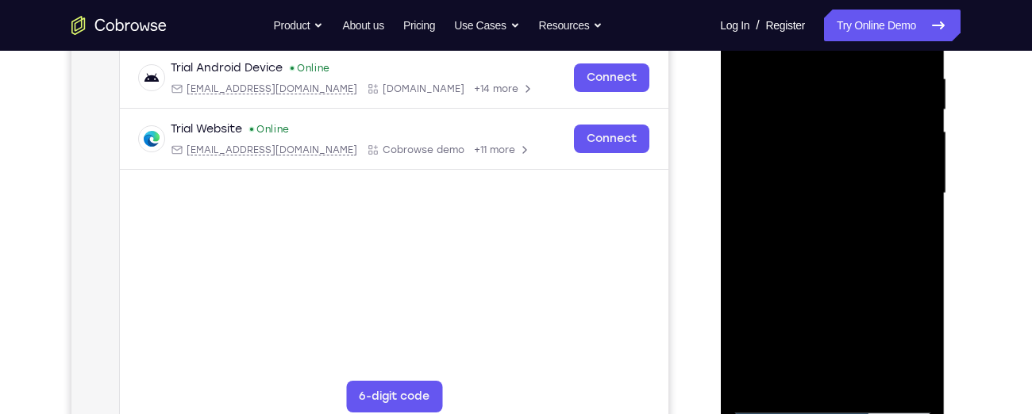
click at [824, 195] on div at bounding box center [832, 193] width 200 height 444
click at [917, 210] on div at bounding box center [832, 193] width 200 height 444
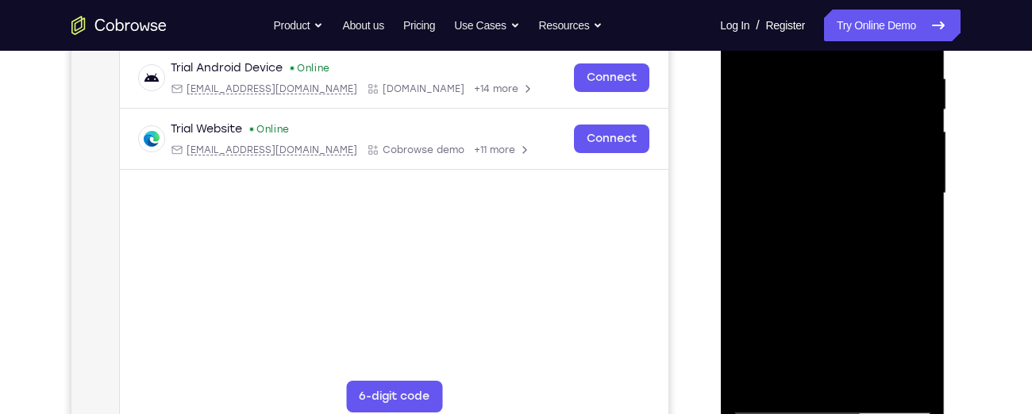
click at [917, 210] on div at bounding box center [832, 193] width 200 height 444
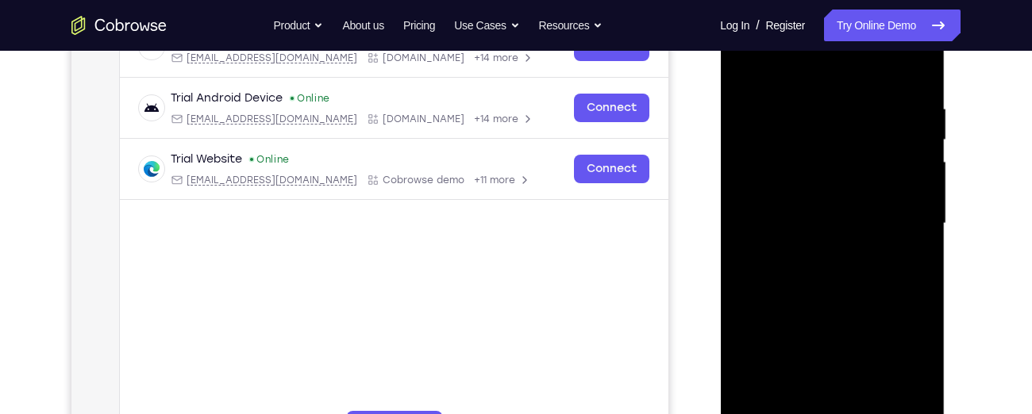
scroll to position [275, 0]
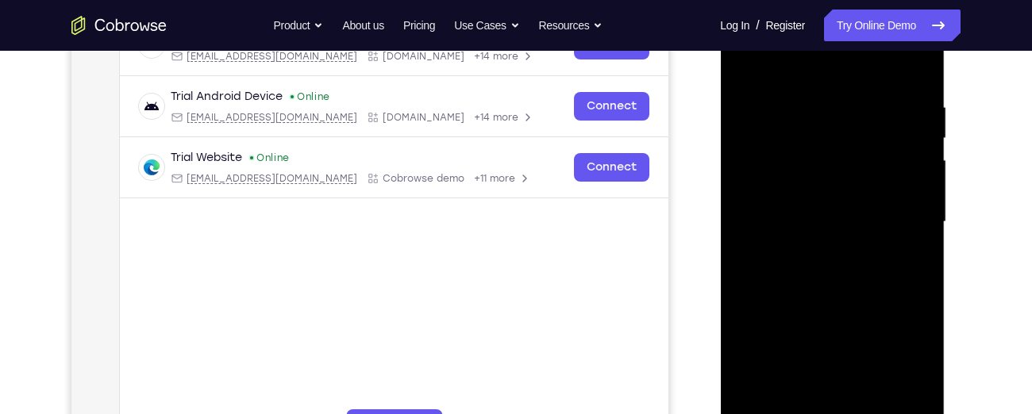
drag, startPoint x: 857, startPoint y: 314, endPoint x: 852, endPoint y: 136, distance: 177.9
click at [852, 136] on div at bounding box center [832, 222] width 200 height 444
drag, startPoint x: 861, startPoint y: 299, endPoint x: 855, endPoint y: 168, distance: 131.1
click at [855, 168] on div at bounding box center [832, 222] width 200 height 444
drag, startPoint x: 860, startPoint y: 320, endPoint x: 848, endPoint y: 227, distance: 93.6
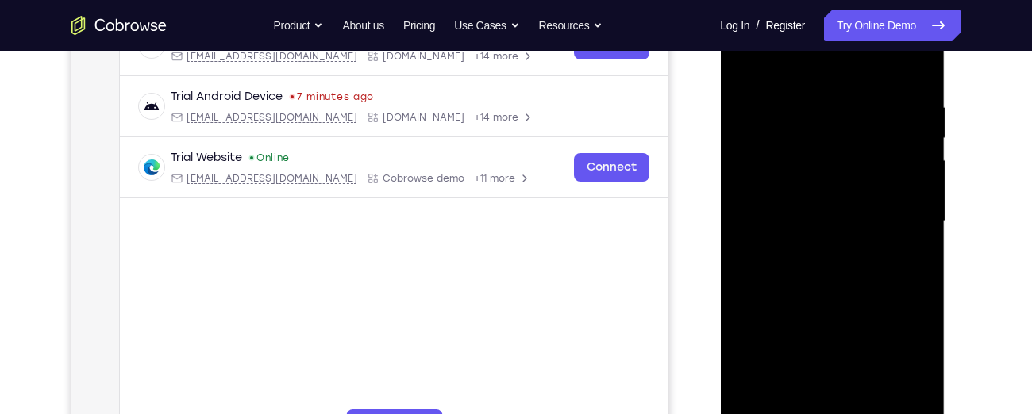
click at [848, 227] on div at bounding box center [832, 222] width 200 height 444
click at [916, 198] on div at bounding box center [832, 222] width 200 height 444
drag, startPoint x: 859, startPoint y: 353, endPoint x: 845, endPoint y: 154, distance: 199.7
click at [845, 154] on div at bounding box center [832, 222] width 200 height 444
drag, startPoint x: 845, startPoint y: 276, endPoint x: 839, endPoint y: 190, distance: 86.0
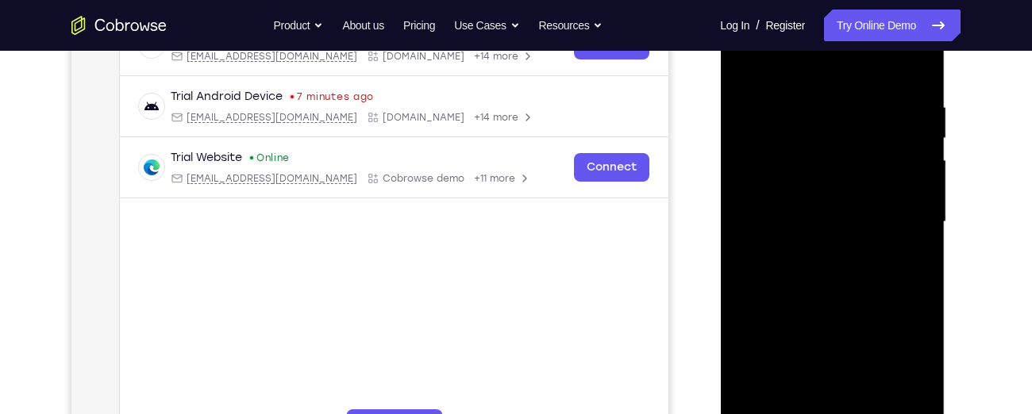
click at [839, 190] on div at bounding box center [832, 222] width 200 height 444
click at [916, 244] on div at bounding box center [832, 222] width 200 height 444
drag, startPoint x: 864, startPoint y: 319, endPoint x: 846, endPoint y: 106, distance: 213.5
click at [846, 106] on div at bounding box center [832, 222] width 200 height 444
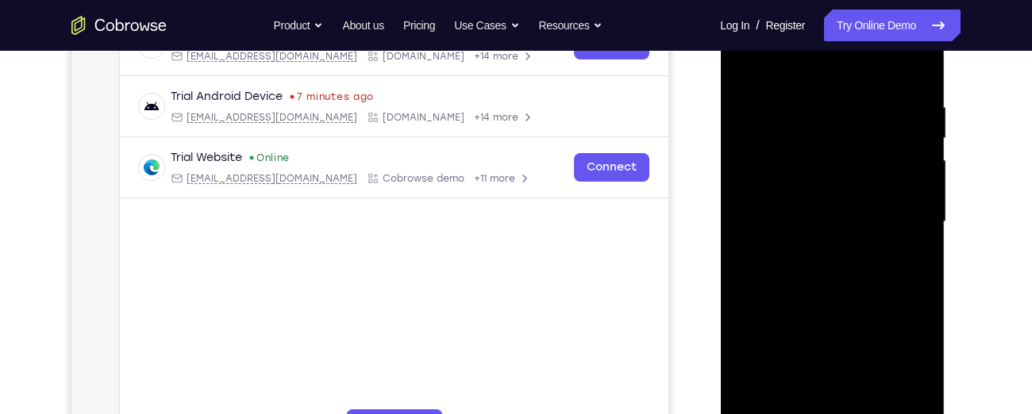
drag, startPoint x: 850, startPoint y: 278, endPoint x: 842, endPoint y: 87, distance: 191.4
click at [842, 87] on div at bounding box center [832, 222] width 200 height 444
drag, startPoint x: 844, startPoint y: 282, endPoint x: 837, endPoint y: 84, distance: 197.7
click at [837, 84] on div at bounding box center [832, 222] width 200 height 444
drag, startPoint x: 837, startPoint y: 284, endPoint x: 833, endPoint y: 140, distance: 143.7
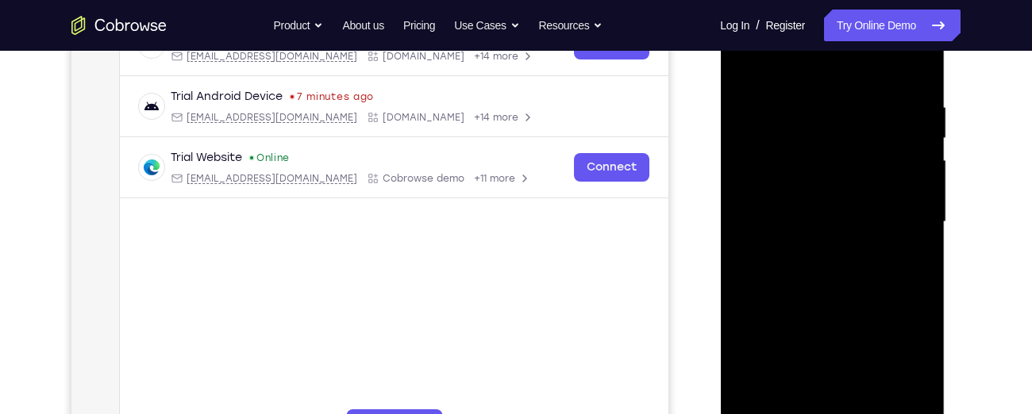
click at [833, 140] on div at bounding box center [832, 222] width 200 height 444
click at [921, 213] on div at bounding box center [832, 222] width 200 height 444
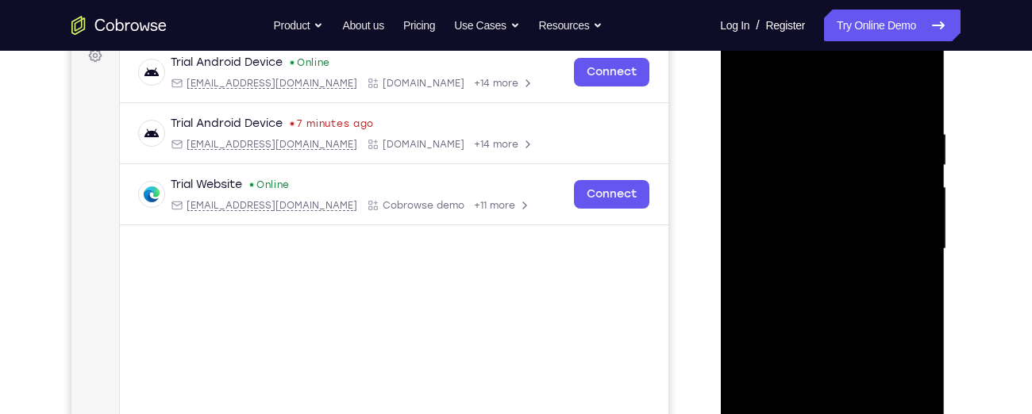
scroll to position [246, 0]
click at [921, 242] on div at bounding box center [832, 251] width 200 height 444
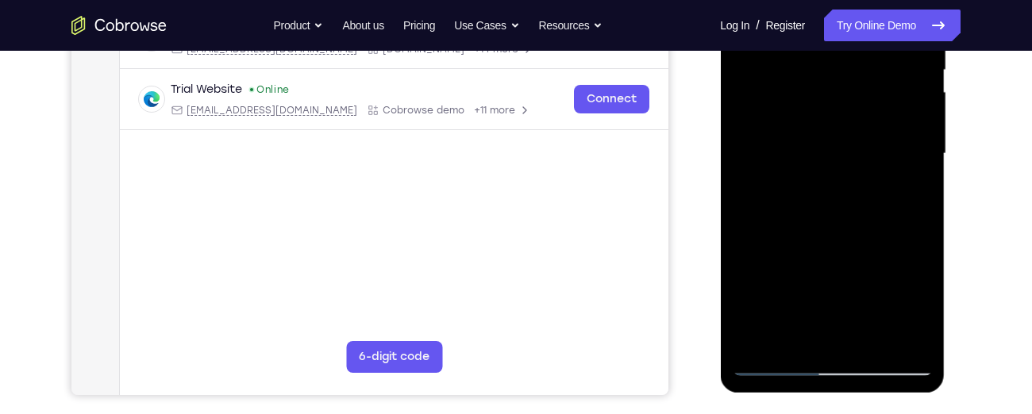
scroll to position [346, 0]
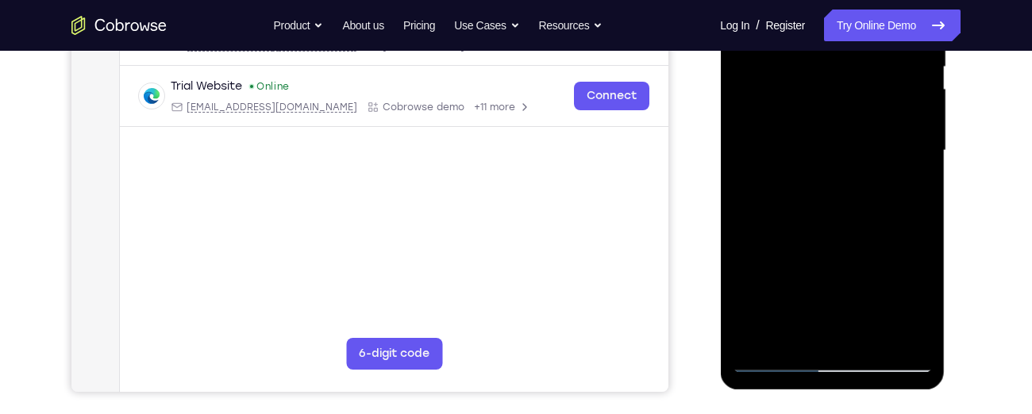
drag, startPoint x: 838, startPoint y: 151, endPoint x: 818, endPoint y: 75, distance: 78.9
click at [818, 75] on div at bounding box center [832, 151] width 200 height 444
drag, startPoint x: 847, startPoint y: 209, endPoint x: 830, endPoint y: 34, distance: 175.4
click at [830, 34] on div at bounding box center [832, 151] width 200 height 444
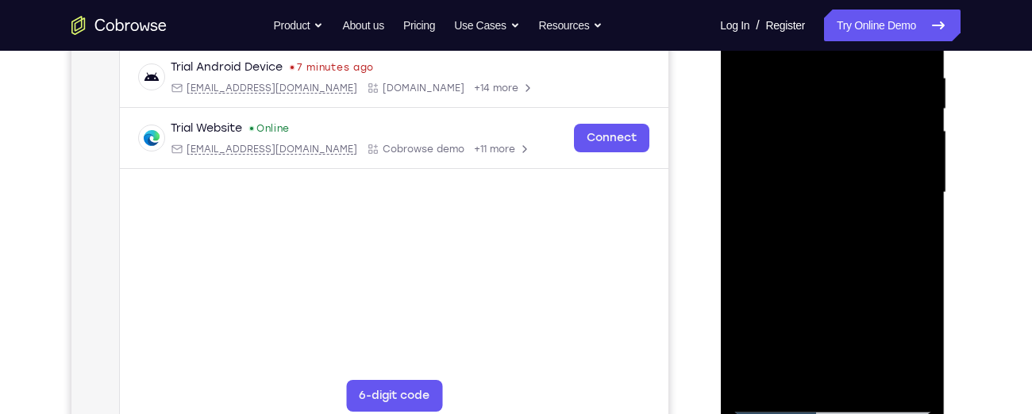
scroll to position [294, 0]
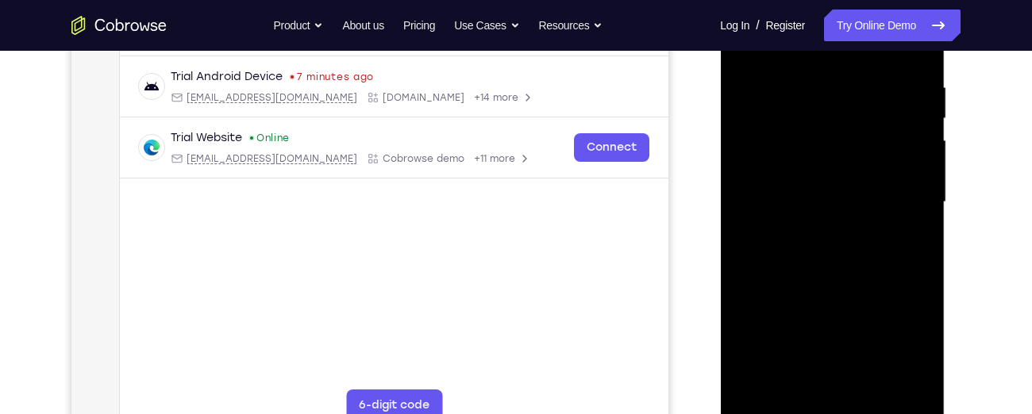
drag, startPoint x: 860, startPoint y: 284, endPoint x: 807, endPoint y: 87, distance: 203.9
click at [807, 87] on div at bounding box center [832, 202] width 200 height 444
drag, startPoint x: 851, startPoint y: 254, endPoint x: 823, endPoint y: 50, distance: 205.9
click at [823, 50] on div at bounding box center [832, 202] width 200 height 444
click at [925, 207] on div at bounding box center [832, 202] width 200 height 444
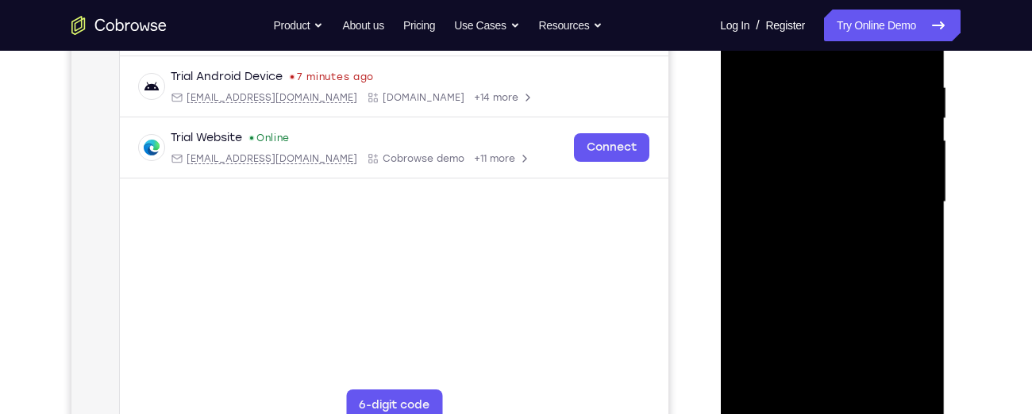
click at [918, 214] on div at bounding box center [832, 202] width 200 height 444
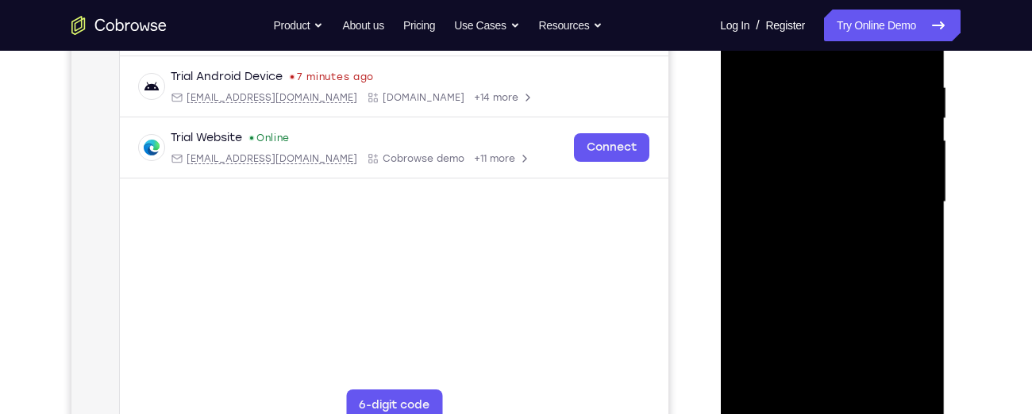
drag, startPoint x: 860, startPoint y: 314, endPoint x: 852, endPoint y: 67, distance: 246.2
click at [852, 67] on div at bounding box center [832, 202] width 200 height 444
drag, startPoint x: 856, startPoint y: 295, endPoint x: 848, endPoint y: 217, distance: 79.0
click at [848, 217] on div at bounding box center [832, 202] width 200 height 444
drag, startPoint x: 846, startPoint y: 277, endPoint x: 863, endPoint y: 59, distance: 218.9
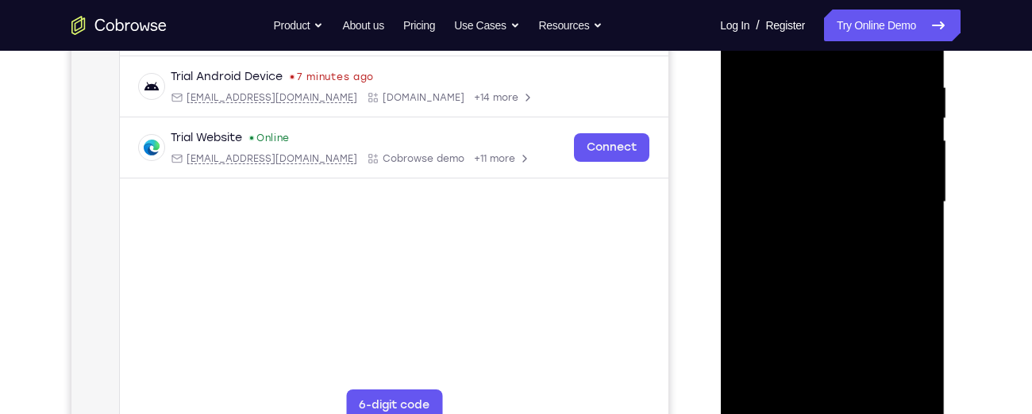
click at [863, 59] on div at bounding box center [832, 202] width 200 height 444
drag, startPoint x: 856, startPoint y: 253, endPoint x: 857, endPoint y: 110, distance: 143.7
click at [857, 110] on div at bounding box center [832, 202] width 200 height 444
click at [916, 214] on div at bounding box center [832, 202] width 200 height 444
drag, startPoint x: 843, startPoint y: 364, endPoint x: 838, endPoint y: 80, distance: 283.4
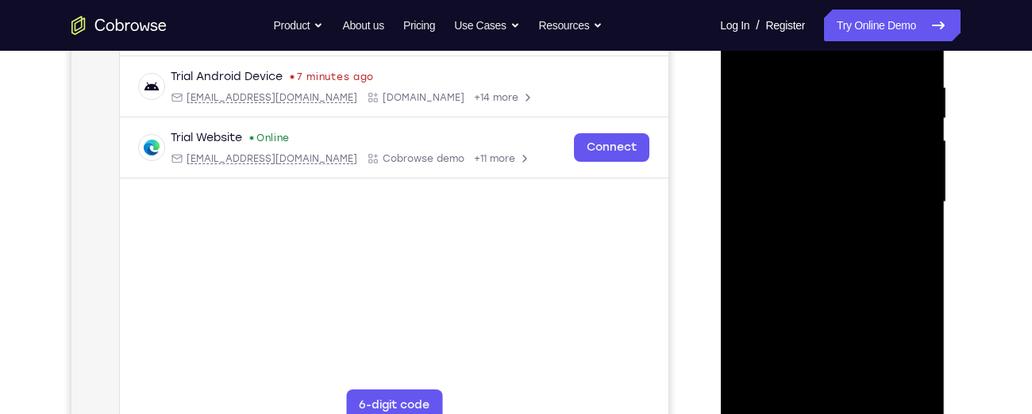
click at [838, 80] on div at bounding box center [832, 202] width 200 height 444
drag, startPoint x: 831, startPoint y: 256, endPoint x: 817, endPoint y: 93, distance: 163.3
click at [817, 93] on div at bounding box center [832, 202] width 200 height 444
drag, startPoint x: 831, startPoint y: 296, endPoint x: 812, endPoint y: 75, distance: 222.3
click at [812, 75] on div at bounding box center [832, 202] width 200 height 444
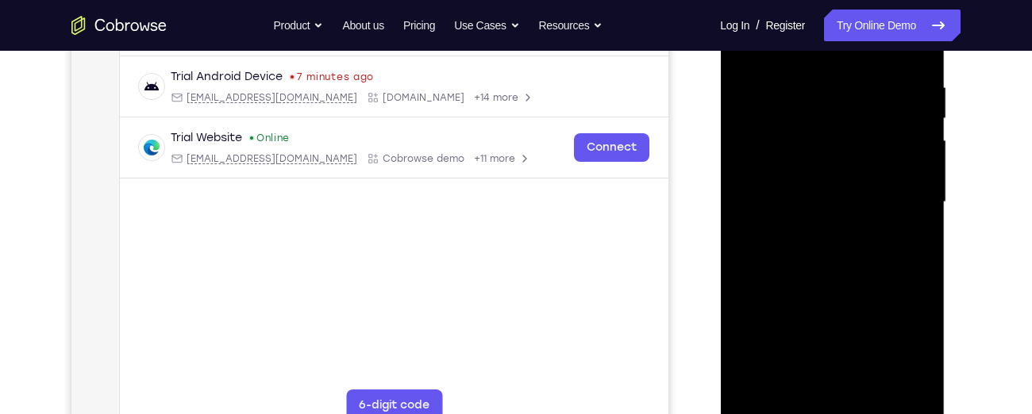
drag, startPoint x: 812, startPoint y: 290, endPoint x: 809, endPoint y: 93, distance: 196.9
click at [809, 93] on div at bounding box center [832, 202] width 200 height 444
drag, startPoint x: 814, startPoint y: 299, endPoint x: 795, endPoint y: 92, distance: 208.0
click at [795, 92] on div at bounding box center [832, 202] width 200 height 444
drag, startPoint x: 819, startPoint y: 341, endPoint x: 814, endPoint y: 180, distance: 160.4
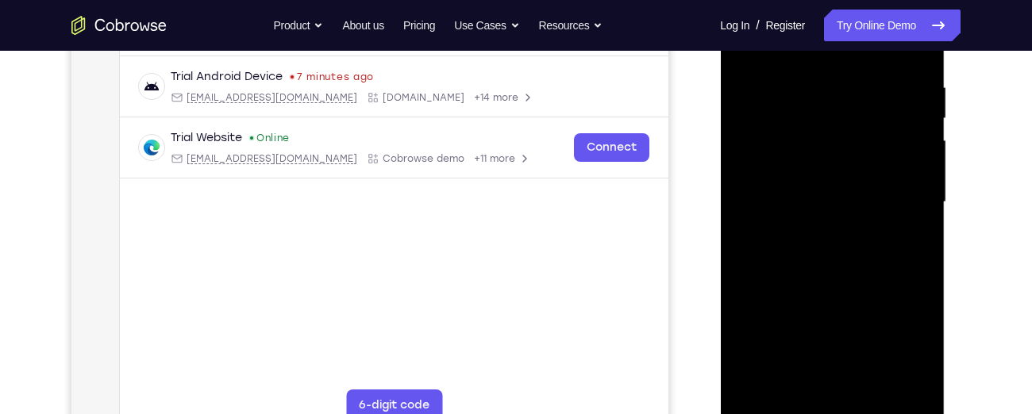
click at [814, 180] on div at bounding box center [832, 202] width 200 height 444
drag, startPoint x: 821, startPoint y: 317, endPoint x: 821, endPoint y: 100, distance: 217.5
click at [821, 100] on div at bounding box center [832, 202] width 200 height 444
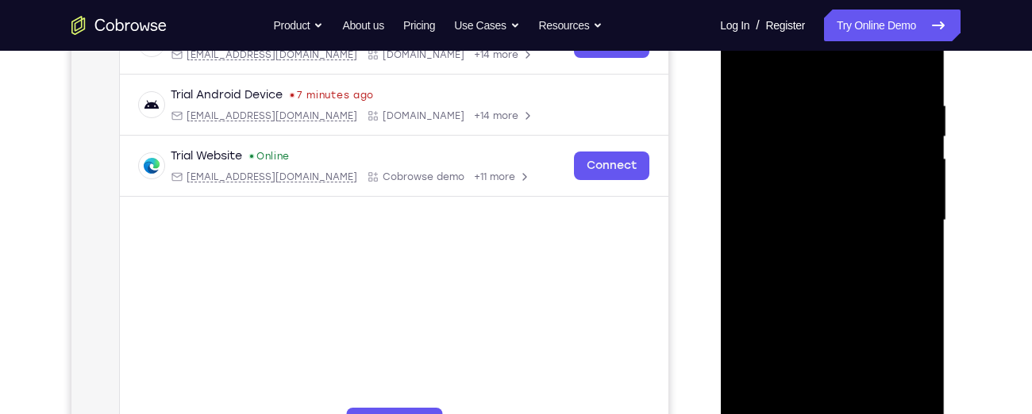
scroll to position [275, 0]
click at [923, 198] on div at bounding box center [832, 222] width 200 height 444
drag, startPoint x: 864, startPoint y: 331, endPoint x: 825, endPoint y: 34, distance: 299.5
click at [825, 34] on div at bounding box center [832, 222] width 200 height 444
click at [855, 287] on div at bounding box center [832, 222] width 200 height 444
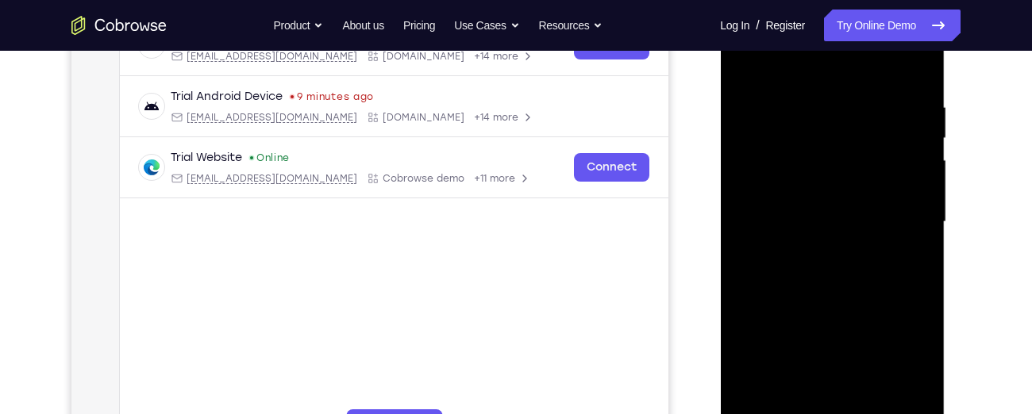
drag, startPoint x: 818, startPoint y: 314, endPoint x: 790, endPoint y: 90, distance: 225.5
click at [790, 90] on div at bounding box center [832, 222] width 200 height 444
drag, startPoint x: 831, startPoint y: 286, endPoint x: 821, endPoint y: 183, distance: 102.8
click at [821, 183] on div at bounding box center [832, 222] width 200 height 444
click at [919, 214] on div at bounding box center [832, 222] width 200 height 444
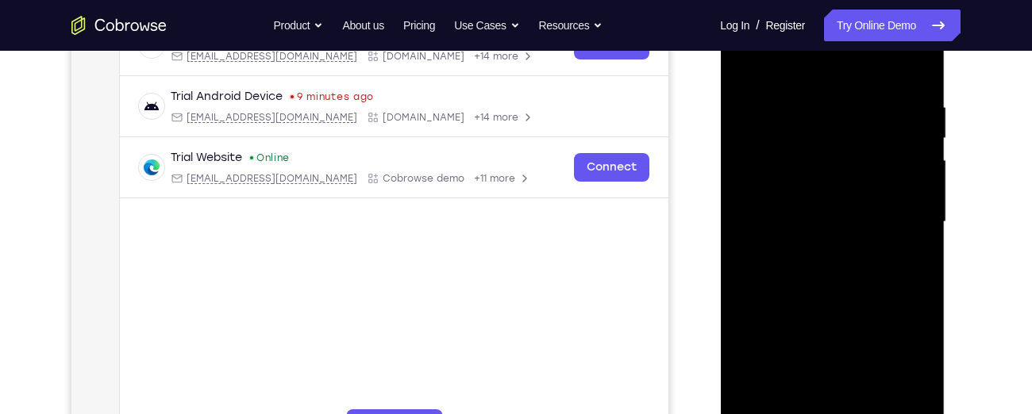
click at [919, 214] on div at bounding box center [832, 222] width 200 height 444
drag, startPoint x: 856, startPoint y: 302, endPoint x: 827, endPoint y: 122, distance: 182.6
click at [827, 122] on div at bounding box center [832, 222] width 200 height 444
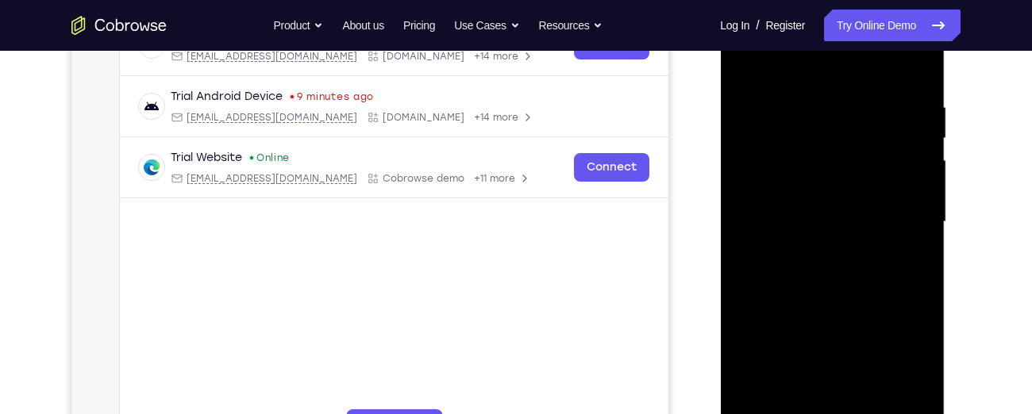
drag, startPoint x: 845, startPoint y: 280, endPoint x: 820, endPoint y: 151, distance: 131.8
click at [820, 151] on div at bounding box center [832, 222] width 200 height 444
drag, startPoint x: 836, startPoint y: 316, endPoint x: 837, endPoint y: 111, distance: 204.8
click at [837, 111] on div at bounding box center [832, 222] width 200 height 444
drag, startPoint x: 828, startPoint y: 338, endPoint x: 821, endPoint y: 111, distance: 227.1
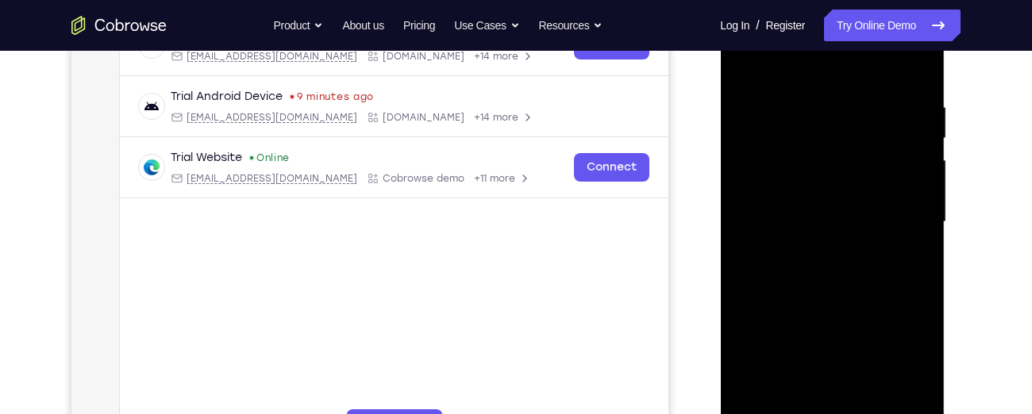
click at [821, 111] on div at bounding box center [832, 222] width 200 height 444
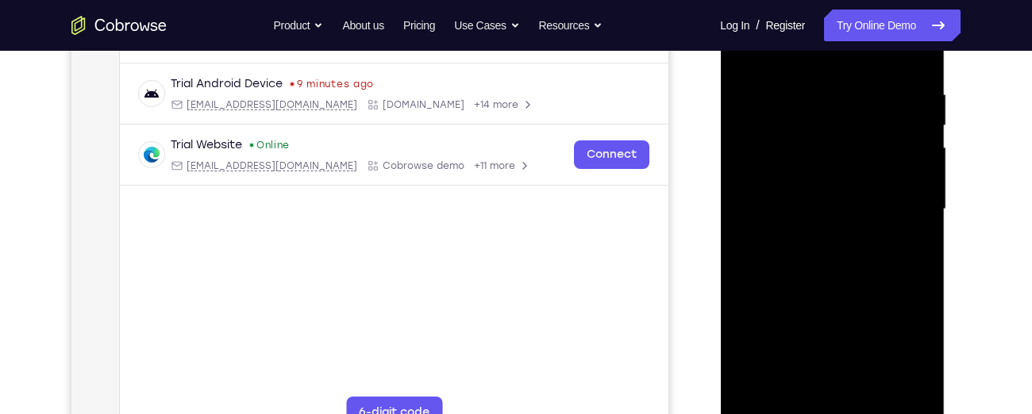
scroll to position [286, 0]
drag, startPoint x: 819, startPoint y: 303, endPoint x: 788, endPoint y: 90, distance: 215.7
click at [788, 90] on div at bounding box center [832, 211] width 200 height 444
click at [923, 260] on div at bounding box center [832, 211] width 200 height 444
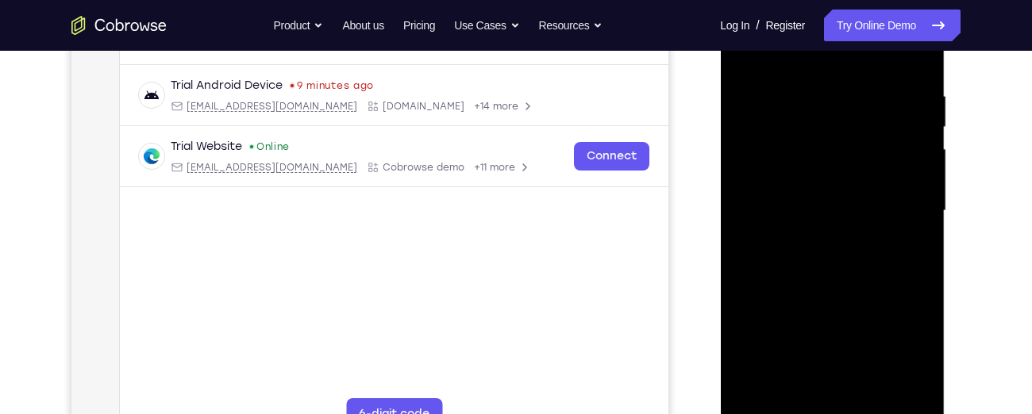
click at [923, 260] on div at bounding box center [832, 211] width 200 height 444
drag, startPoint x: 841, startPoint y: 300, endPoint x: 797, endPoint y: 96, distance: 208.8
click at [797, 96] on div at bounding box center [832, 211] width 200 height 444
drag, startPoint x: 825, startPoint y: 295, endPoint x: 814, endPoint y: 106, distance: 190.0
click at [814, 106] on div at bounding box center [832, 211] width 200 height 444
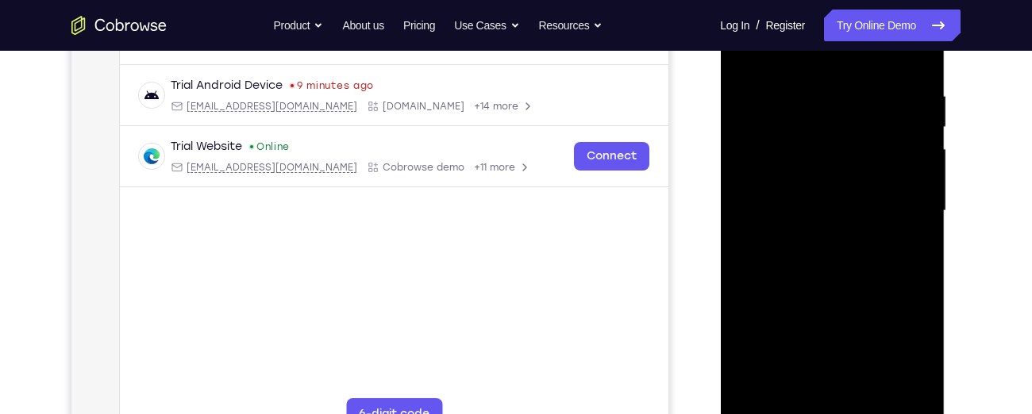
drag, startPoint x: 816, startPoint y: 288, endPoint x: 802, endPoint y: 80, distance: 208.4
click at [802, 80] on div at bounding box center [832, 211] width 200 height 444
drag, startPoint x: 808, startPoint y: 282, endPoint x: 806, endPoint y: 194, distance: 87.3
click at [806, 194] on div at bounding box center [832, 211] width 200 height 444
click at [920, 230] on div at bounding box center [832, 211] width 200 height 444
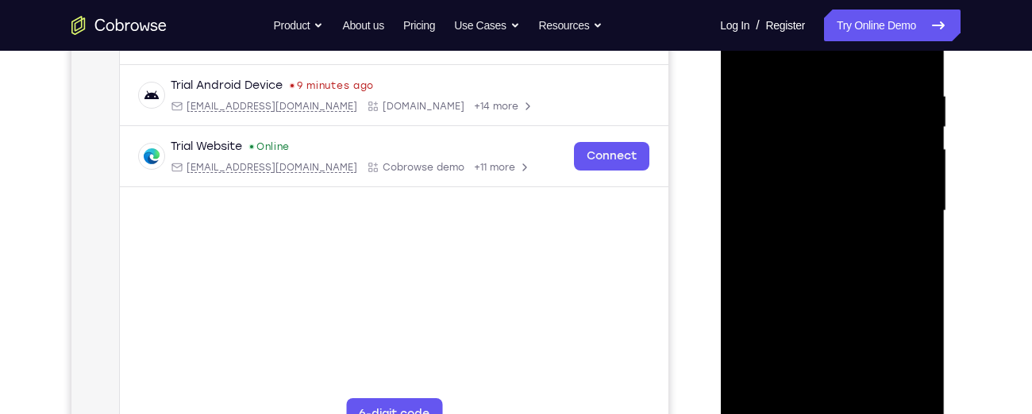
click at [920, 230] on div at bounding box center [832, 211] width 200 height 444
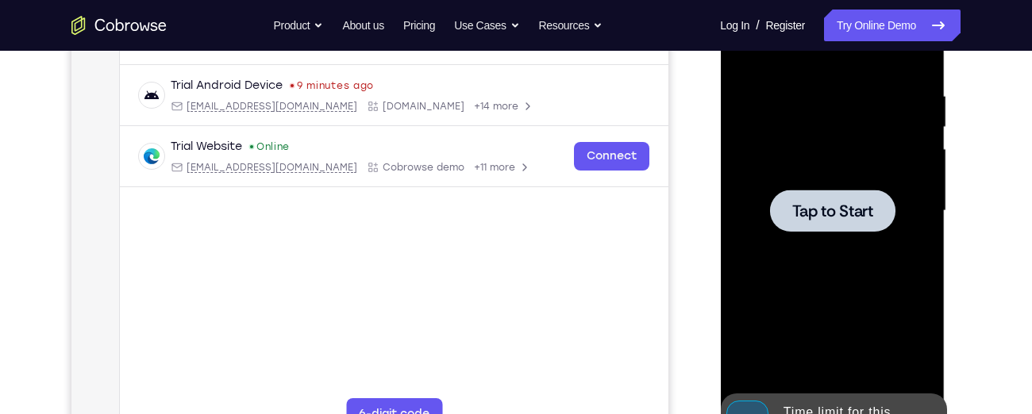
click at [920, 230] on div at bounding box center [832, 211] width 200 height 444
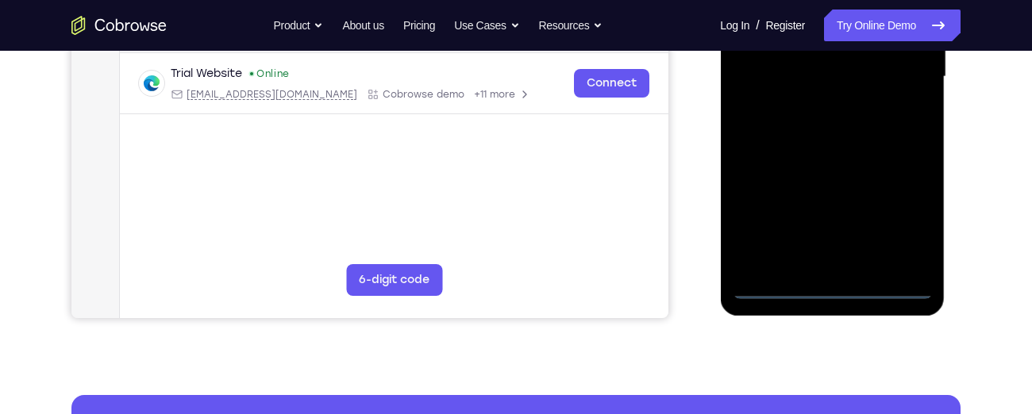
scroll to position [433, 0]
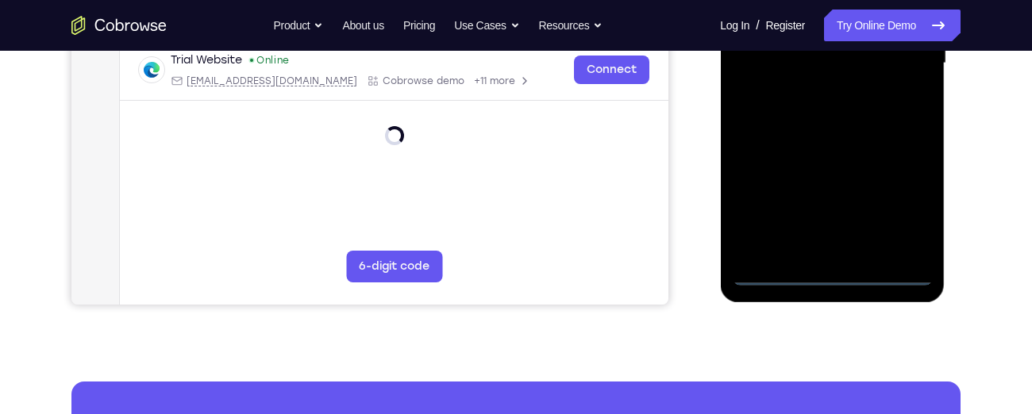
click at [828, 275] on div at bounding box center [832, 63] width 200 height 444
click at [892, 214] on div at bounding box center [832, 63] width 200 height 444
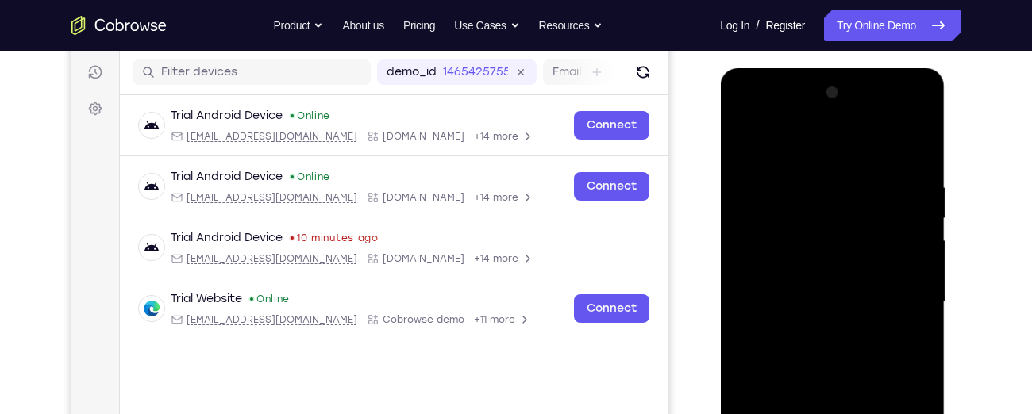
scroll to position [194, 0]
click at [747, 115] on div at bounding box center [832, 303] width 200 height 444
click at [760, 253] on div at bounding box center [832, 303] width 200 height 444
click at [806, 314] on div at bounding box center [832, 303] width 200 height 444
click at [800, 290] on div at bounding box center [832, 303] width 200 height 444
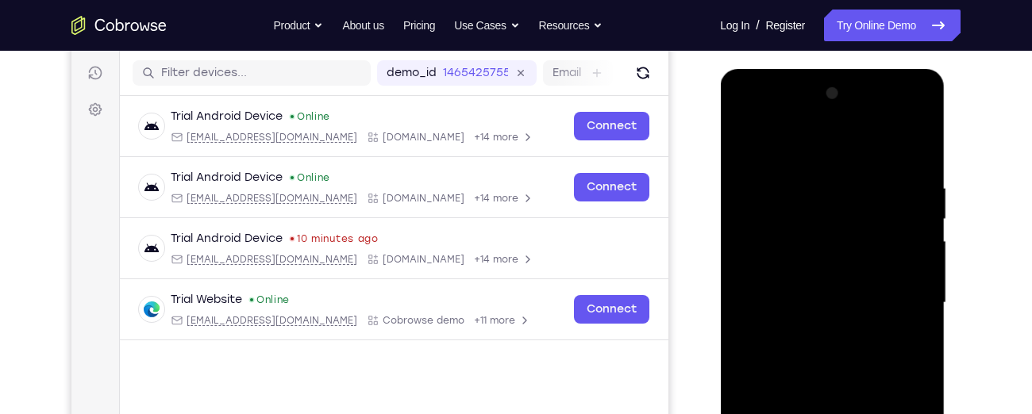
click at [800, 317] on div at bounding box center [832, 303] width 200 height 444
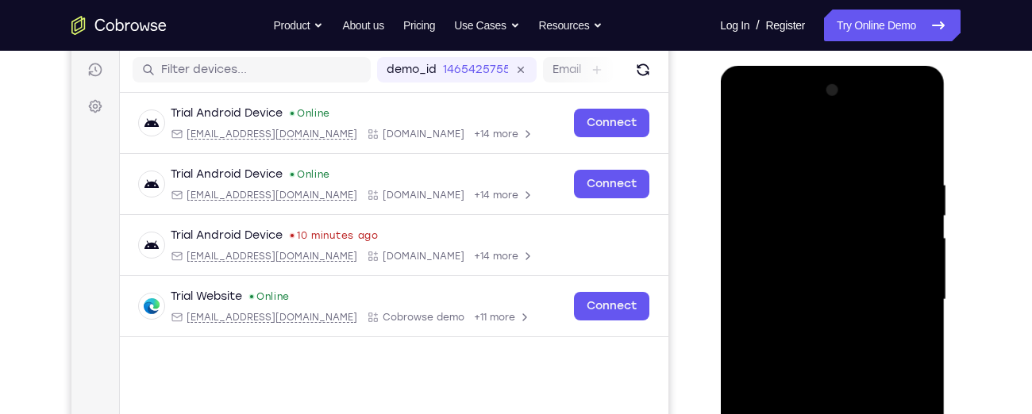
scroll to position [221, 0]
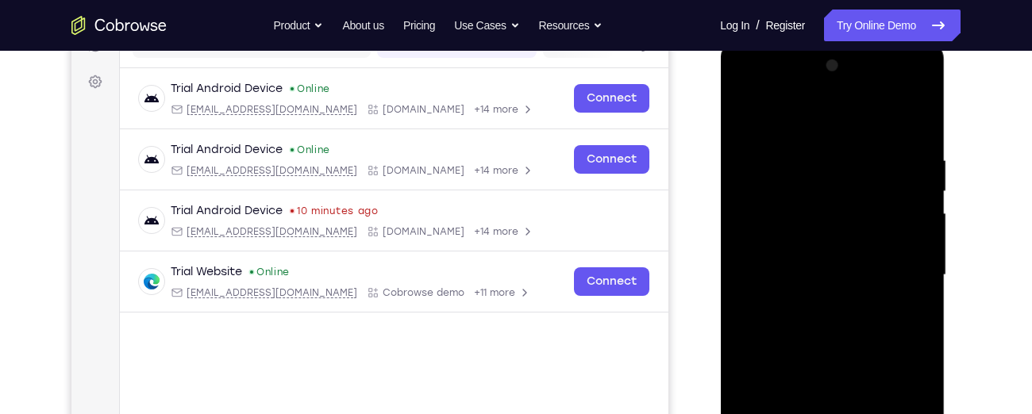
click at [905, 121] on div at bounding box center [832, 275] width 200 height 444
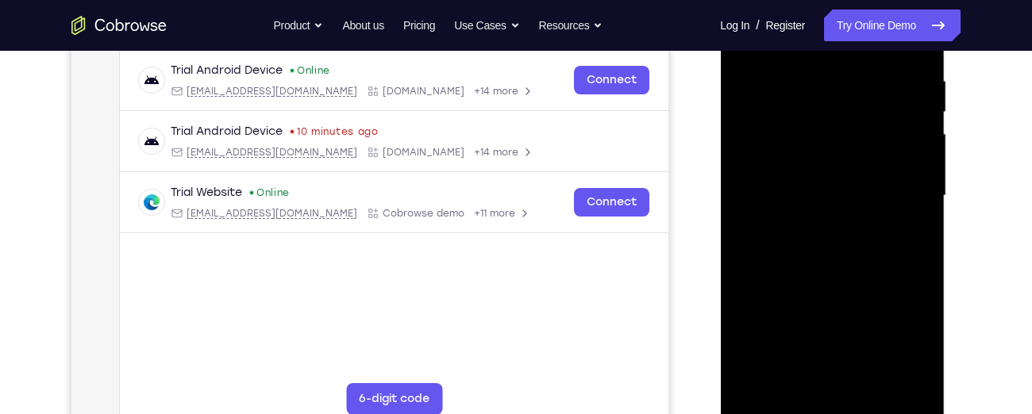
scroll to position [302, 0]
drag, startPoint x: 857, startPoint y: 214, endPoint x: 853, endPoint y: 178, distance: 36.7
click at [853, 178] on div at bounding box center [832, 195] width 200 height 444
click at [836, 366] on div at bounding box center [832, 195] width 200 height 444
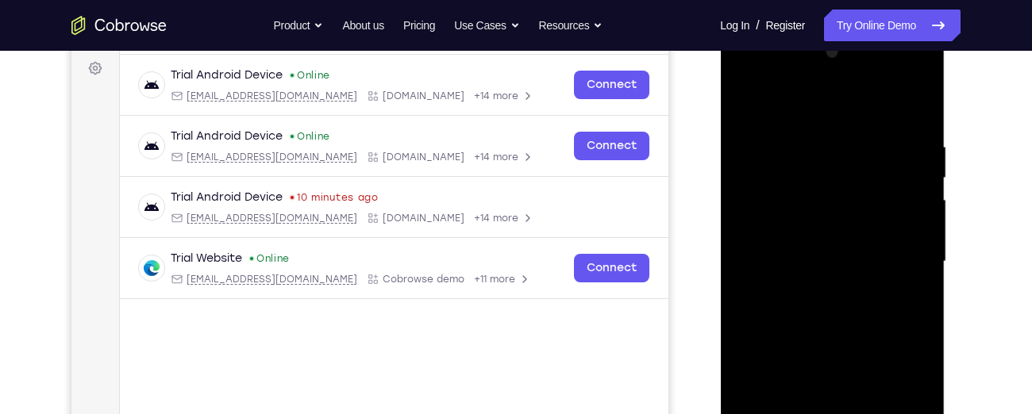
scroll to position [252, 0]
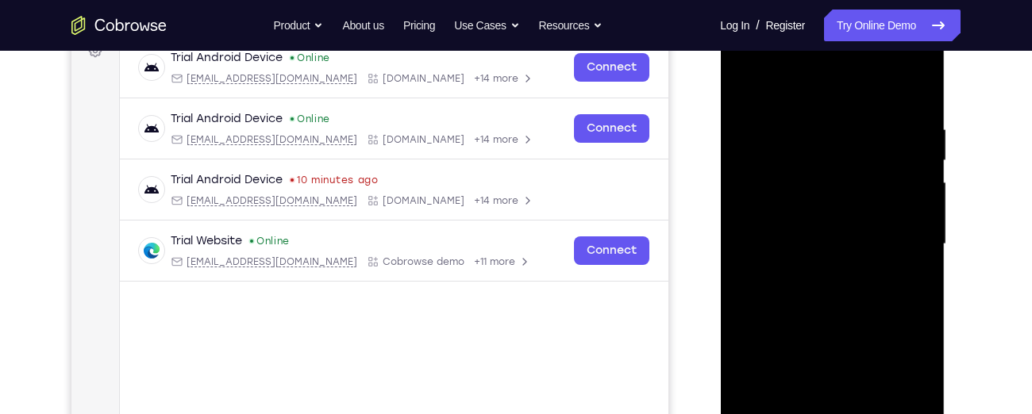
click at [884, 104] on div at bounding box center [832, 244] width 200 height 444
click at [793, 212] on div at bounding box center [832, 244] width 200 height 444
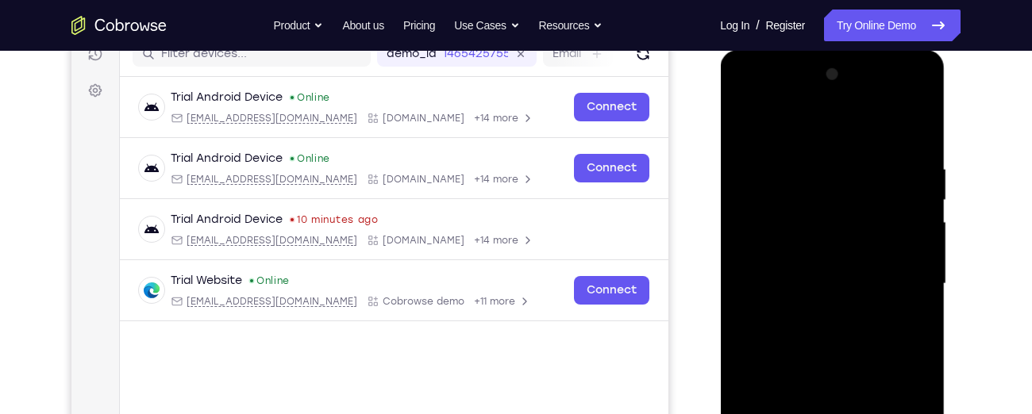
scroll to position [212, 0]
click at [885, 127] on div at bounding box center [832, 285] width 200 height 444
click at [749, 246] on div at bounding box center [832, 285] width 200 height 444
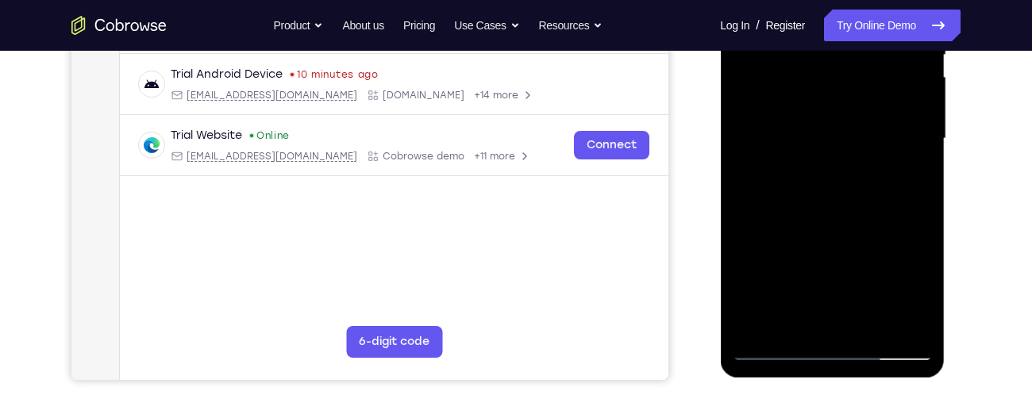
scroll to position [360, 0]
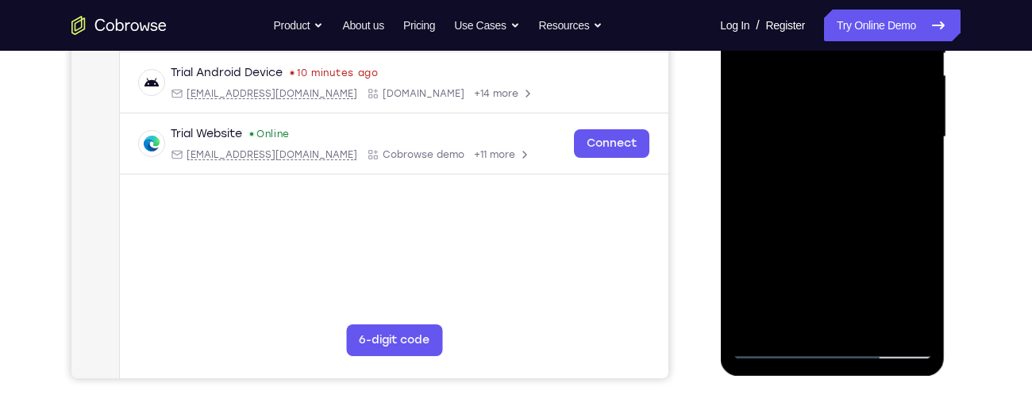
drag, startPoint x: 771, startPoint y: 157, endPoint x: 768, endPoint y: 106, distance: 50.9
click at [768, 106] on div at bounding box center [832, 137] width 200 height 444
drag, startPoint x: 809, startPoint y: 273, endPoint x: 802, endPoint y: 48, distance: 225.5
click at [802, 48] on div at bounding box center [832, 137] width 200 height 444
click at [759, 222] on div at bounding box center [832, 137] width 200 height 444
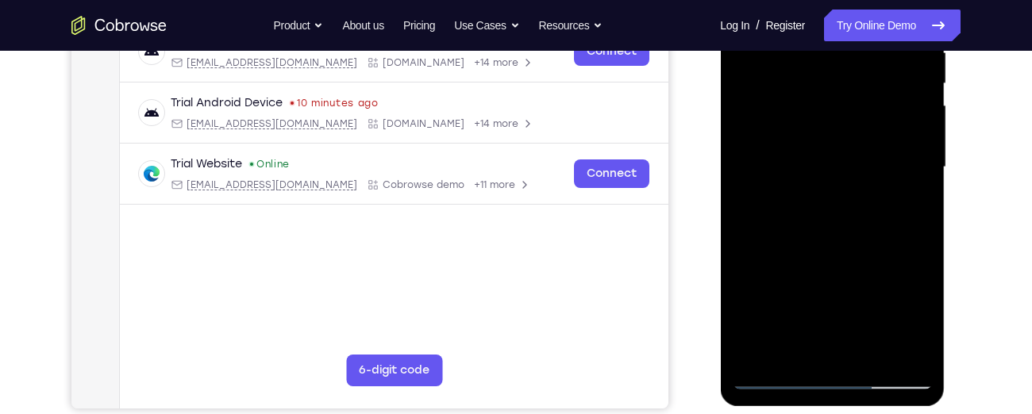
scroll to position [354, 0]
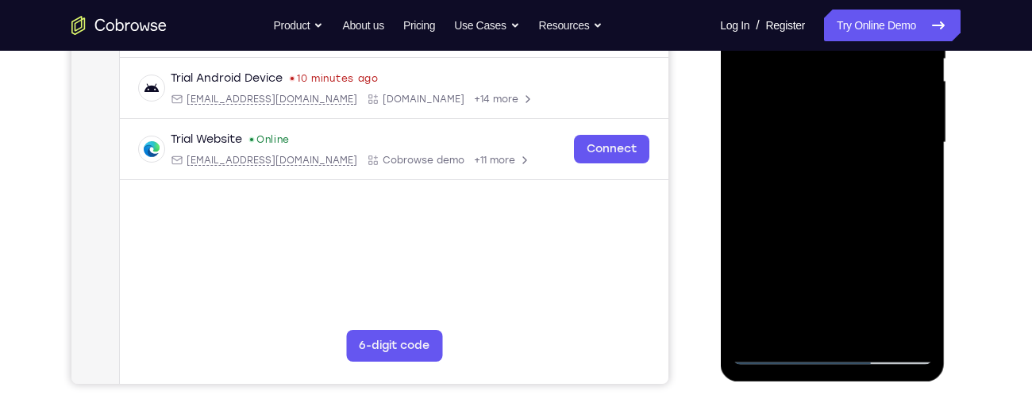
drag, startPoint x: 760, startPoint y: 50, endPoint x: 760, endPoint y: 105, distance: 54.8
click at [760, 105] on div at bounding box center [832, 143] width 200 height 444
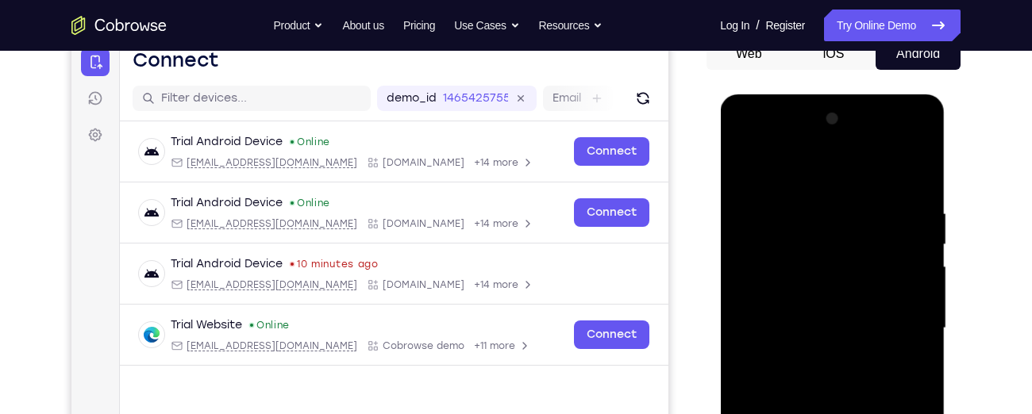
scroll to position [160, 0]
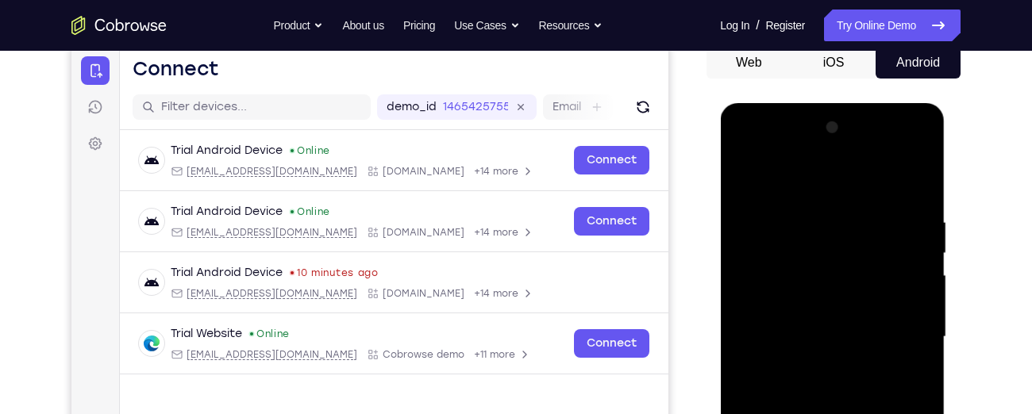
click at [747, 180] on div at bounding box center [832, 337] width 200 height 444
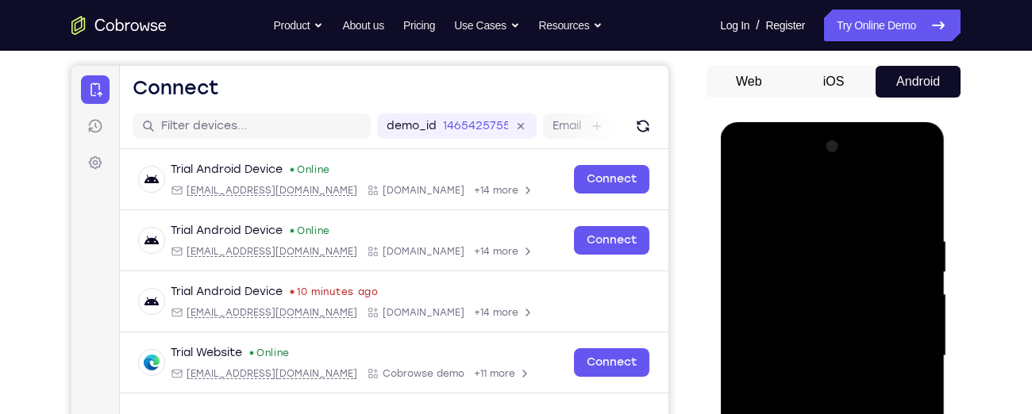
scroll to position [140, 0]
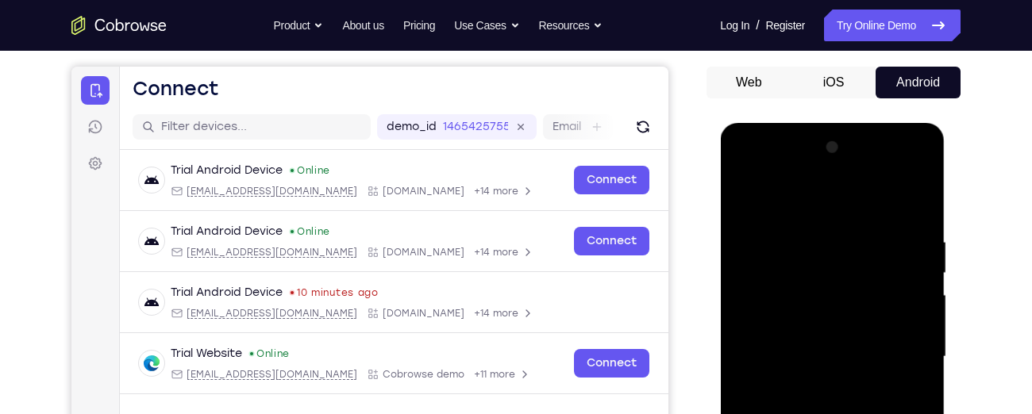
click at [744, 167] on div at bounding box center [832, 357] width 200 height 444
click at [771, 312] on div at bounding box center [832, 357] width 200 height 444
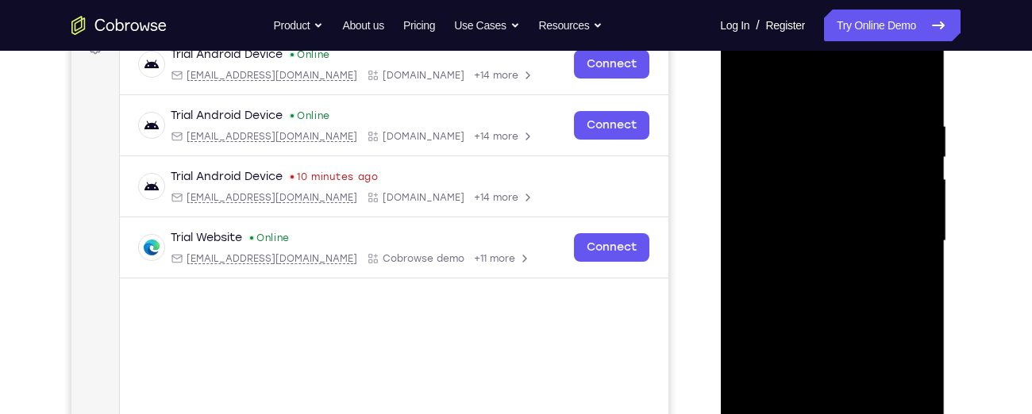
scroll to position [256, 0]
click at [816, 218] on div at bounding box center [832, 240] width 200 height 444
click at [912, 244] on div at bounding box center [832, 240] width 200 height 444
click at [918, 248] on div at bounding box center [832, 240] width 200 height 444
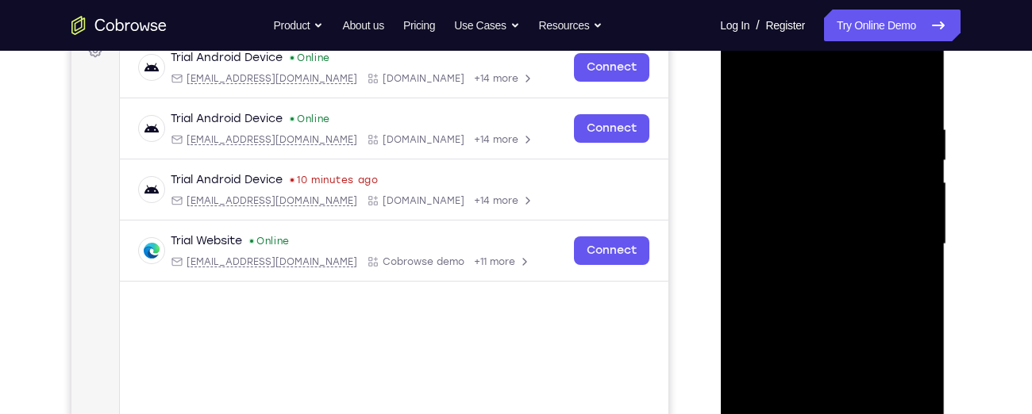
scroll to position [254, 0]
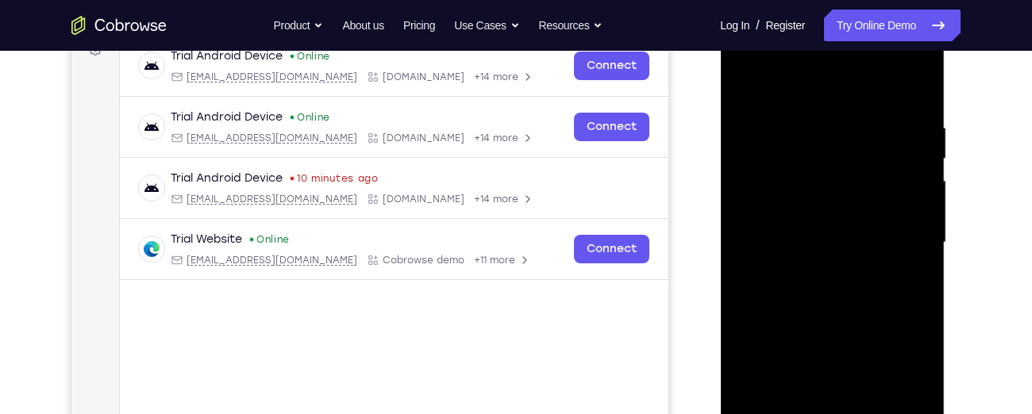
click at [918, 248] on div at bounding box center [832, 243] width 200 height 444
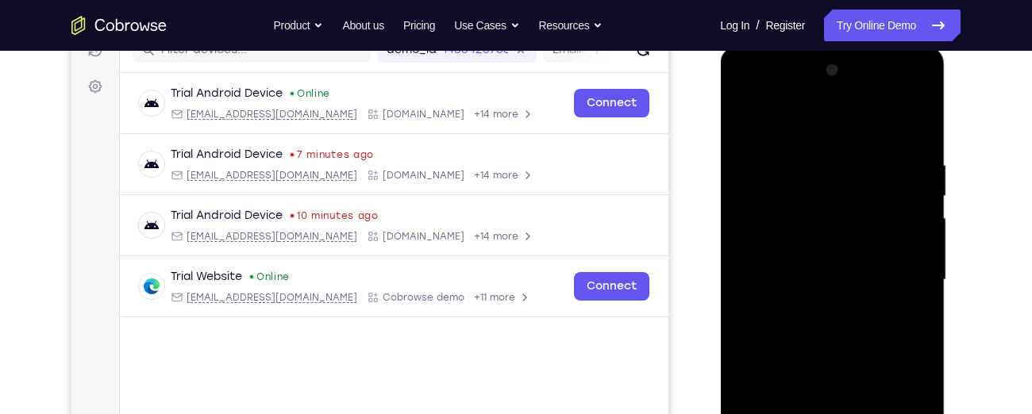
scroll to position [219, 0]
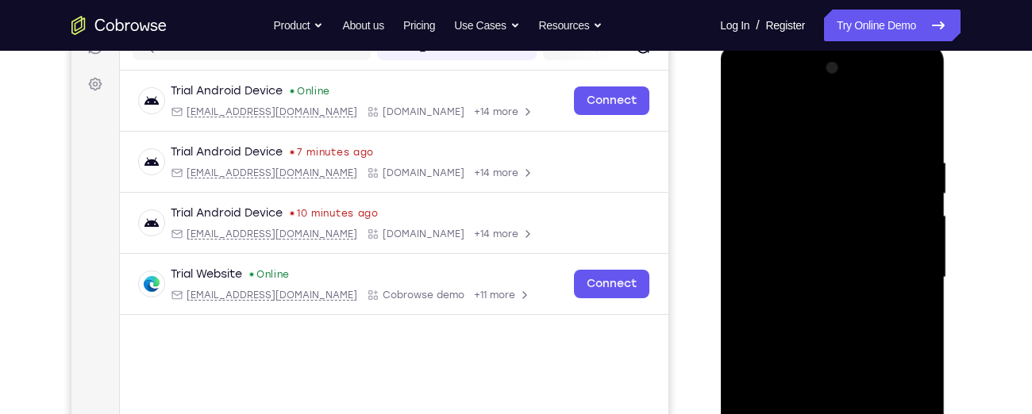
click at [749, 295] on div at bounding box center [832, 278] width 200 height 444
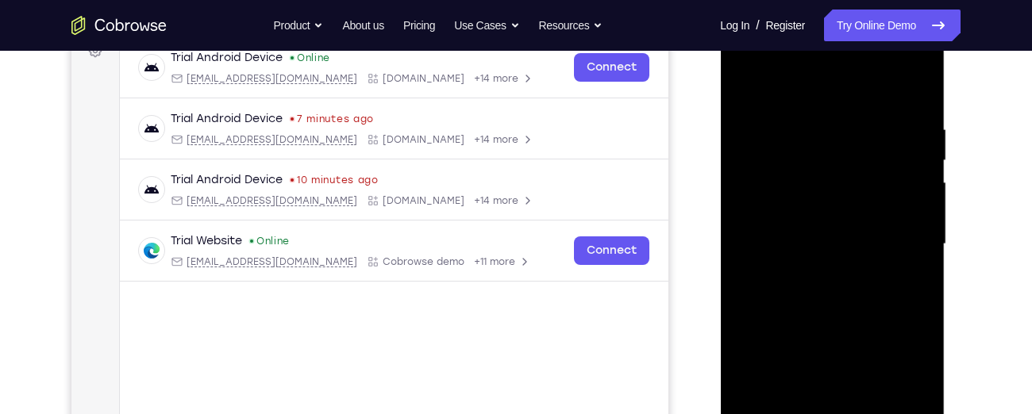
scroll to position [253, 0]
click at [918, 254] on div at bounding box center [832, 243] width 200 height 444
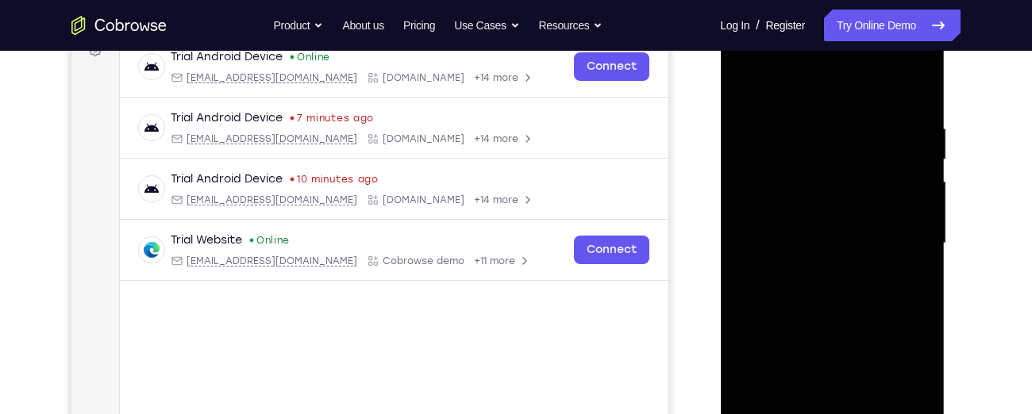
click at [918, 254] on div at bounding box center [832, 243] width 200 height 444
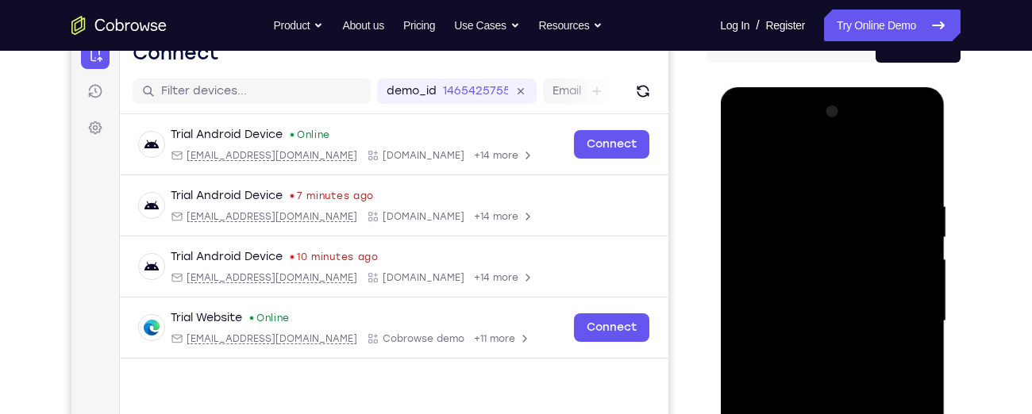
scroll to position [175, 0]
click at [923, 166] on div at bounding box center [832, 322] width 200 height 444
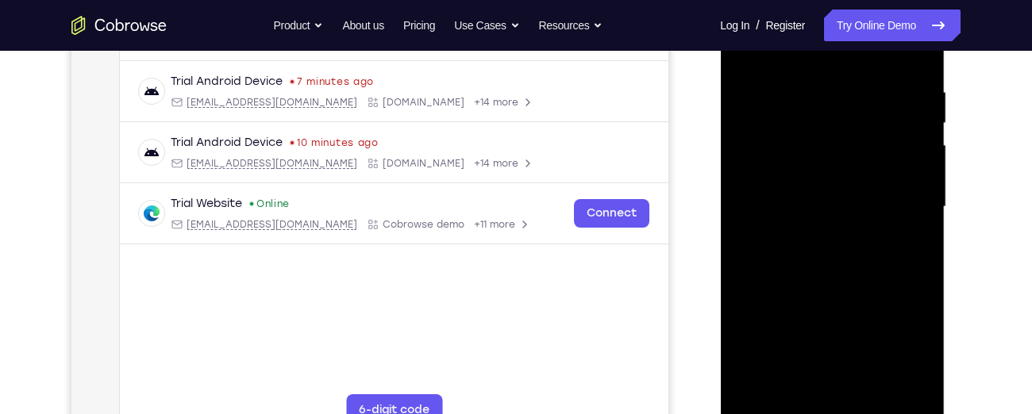
scroll to position [358, 0]
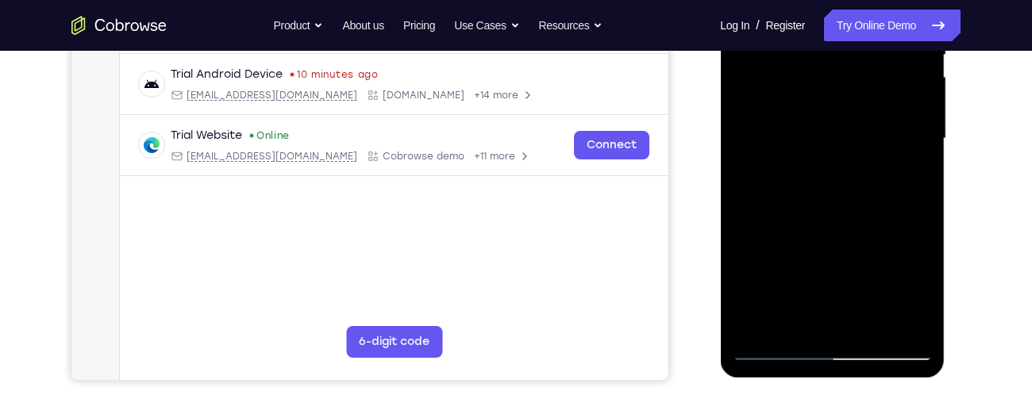
drag, startPoint x: 857, startPoint y: 133, endPoint x: 825, endPoint y: 101, distance: 46.0
click at [825, 101] on div at bounding box center [832, 139] width 200 height 444
drag, startPoint x: 842, startPoint y: 306, endPoint x: 819, endPoint y: 85, distance: 222.6
click at [819, 85] on div at bounding box center [832, 139] width 200 height 444
drag, startPoint x: 823, startPoint y: 281, endPoint x: 837, endPoint y: 67, distance: 214.7
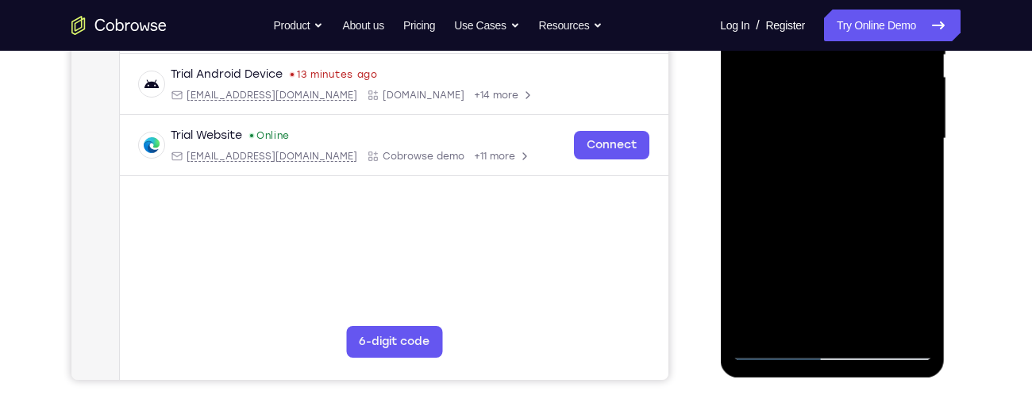
click at [837, 67] on div at bounding box center [832, 139] width 200 height 444
drag, startPoint x: 839, startPoint y: 234, endPoint x: 834, endPoint y: 168, distance: 66.1
click at [834, 168] on div at bounding box center [832, 139] width 200 height 444
drag, startPoint x: 885, startPoint y: 167, endPoint x: 757, endPoint y: 183, distance: 128.8
click at [757, 183] on div at bounding box center [832, 139] width 200 height 444
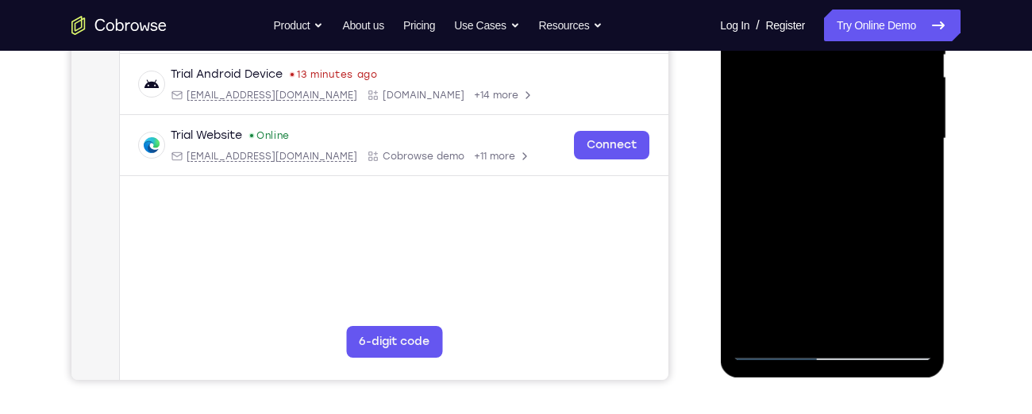
drag, startPoint x: 860, startPoint y: 168, endPoint x: 691, endPoint y: 179, distance: 169.4
click at [720, 179] on html "Online web based iOS Simulators and Android Emulators. Run iPhone, iPad, Mobile…" at bounding box center [833, 143] width 226 height 476
drag, startPoint x: 837, startPoint y: 171, endPoint x: 711, endPoint y: 173, distance: 125.4
click at [720, 173] on html "Online web based iOS Simulators and Android Emulators. Run iPhone, iPad, Mobile…" at bounding box center [833, 143] width 226 height 476
drag, startPoint x: 810, startPoint y: 212, endPoint x: 811, endPoint y: 167, distance: 45.2
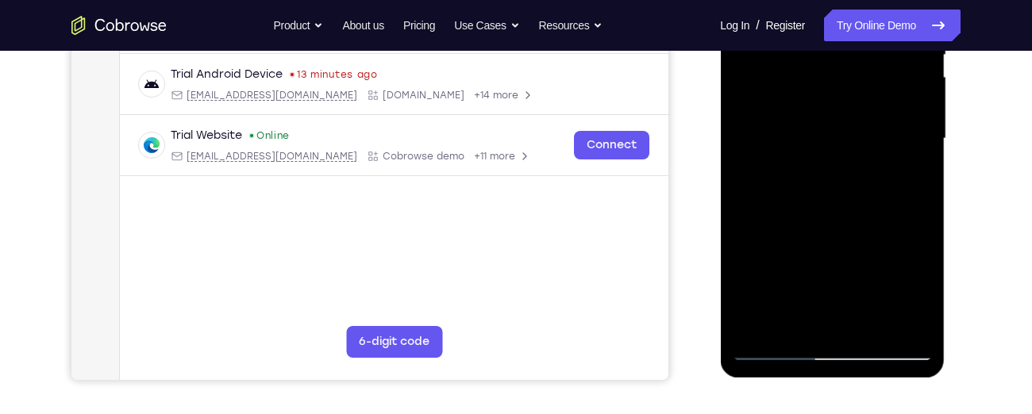
click at [811, 167] on div at bounding box center [832, 139] width 200 height 444
click at [820, 229] on div at bounding box center [832, 139] width 200 height 444
drag, startPoint x: 815, startPoint y: 265, endPoint x: 804, endPoint y: 111, distance: 154.4
click at [804, 111] on div at bounding box center [832, 139] width 200 height 444
drag, startPoint x: 821, startPoint y: 236, endPoint x: 823, endPoint y: 61, distance: 174.6
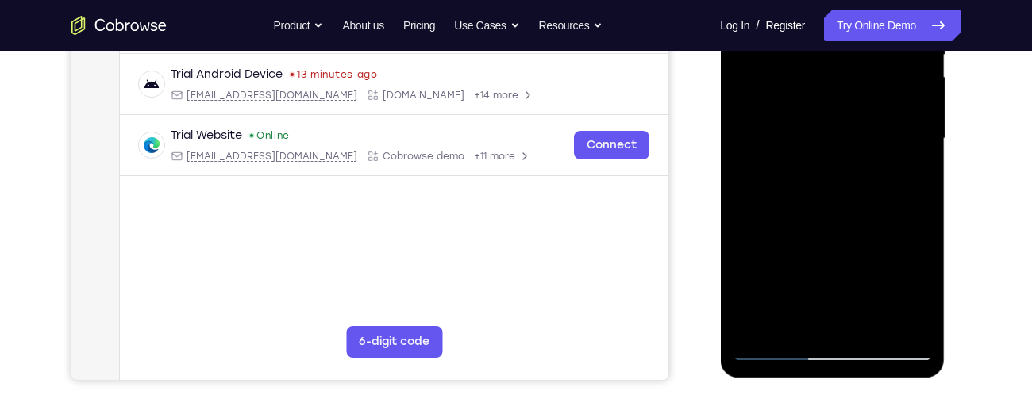
click at [823, 61] on div at bounding box center [832, 139] width 200 height 444
drag, startPoint x: 816, startPoint y: 240, endPoint x: 829, endPoint y: 74, distance: 166.4
click at [829, 74] on div at bounding box center [832, 139] width 200 height 444
drag, startPoint x: 826, startPoint y: 254, endPoint x: 844, endPoint y: 32, distance: 222.9
click at [844, 32] on div at bounding box center [832, 139] width 200 height 444
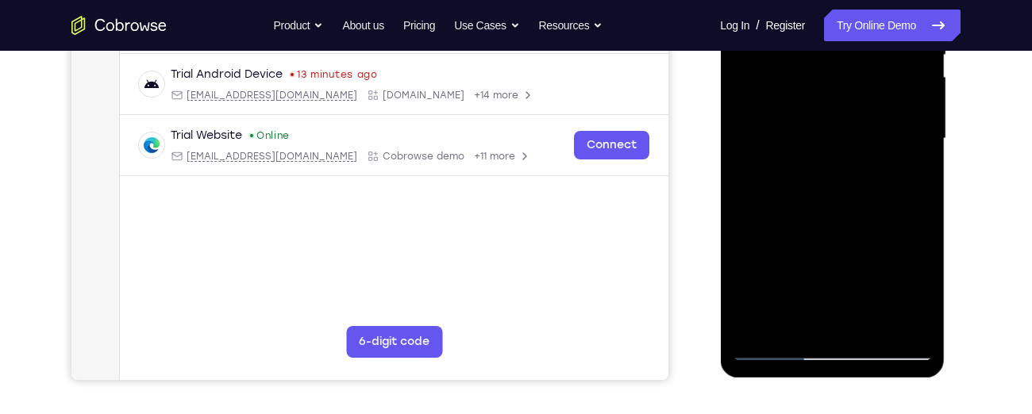
drag, startPoint x: 837, startPoint y: 248, endPoint x: 847, endPoint y: 53, distance: 194.7
click at [847, 53] on div at bounding box center [832, 139] width 200 height 444
drag, startPoint x: 825, startPoint y: 279, endPoint x: 830, endPoint y: 66, distance: 213.6
click at [830, 66] on div at bounding box center [832, 139] width 200 height 444
drag, startPoint x: 826, startPoint y: 243, endPoint x: 834, endPoint y: 40, distance: 202.6
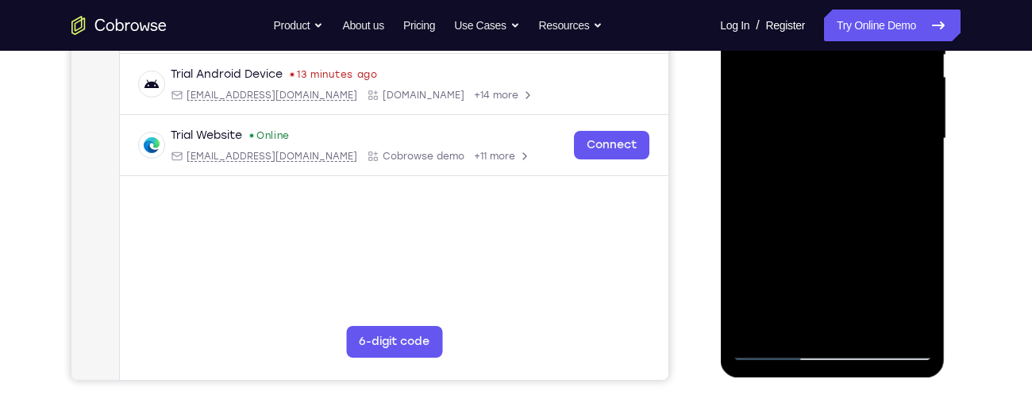
click at [834, 40] on div at bounding box center [832, 139] width 200 height 444
drag, startPoint x: 825, startPoint y: 272, endPoint x: 822, endPoint y: 71, distance: 200.8
click at [822, 71] on div at bounding box center [832, 139] width 200 height 444
drag, startPoint x: 822, startPoint y: 257, endPoint x: 815, endPoint y: 14, distance: 243.0
click at [815, 14] on div at bounding box center [832, 139] width 200 height 444
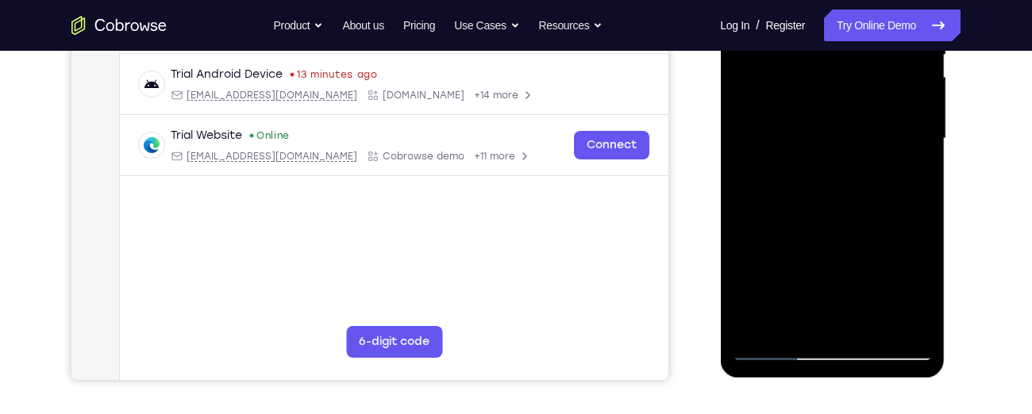
drag, startPoint x: 814, startPoint y: 237, endPoint x: 812, endPoint y: 40, distance: 197.6
click at [812, 40] on div at bounding box center [832, 139] width 200 height 444
drag, startPoint x: 818, startPoint y: 237, endPoint x: 823, endPoint y: 371, distance: 133.5
click at [823, 371] on div at bounding box center [832, 141] width 225 height 473
click at [761, 269] on div at bounding box center [832, 139] width 200 height 444
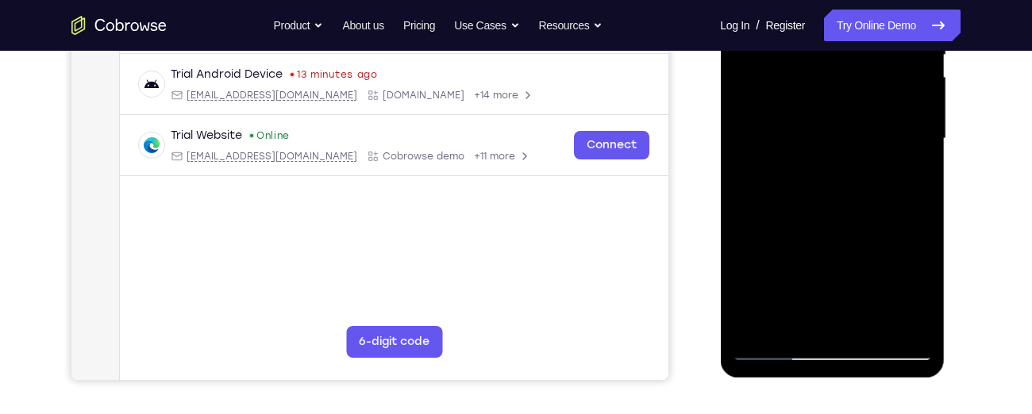
drag, startPoint x: 791, startPoint y: 261, endPoint x: 803, endPoint y: 366, distance: 105.5
click at [803, 366] on div at bounding box center [832, 141] width 225 height 473
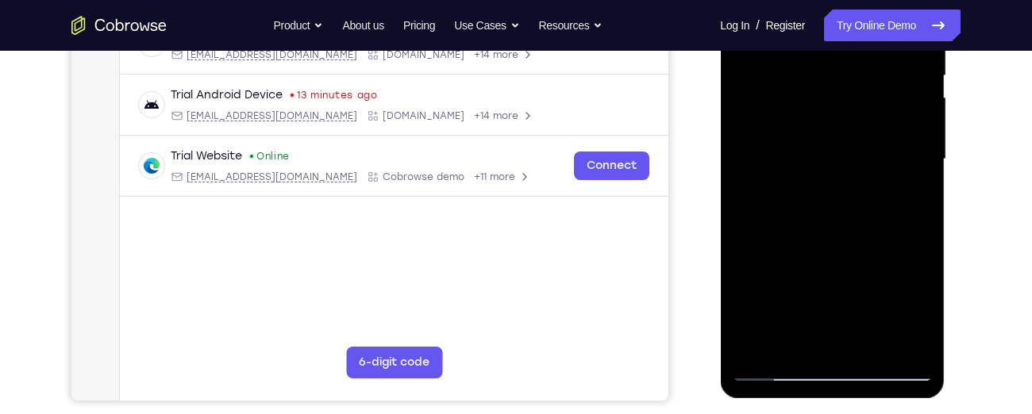
scroll to position [339, 0]
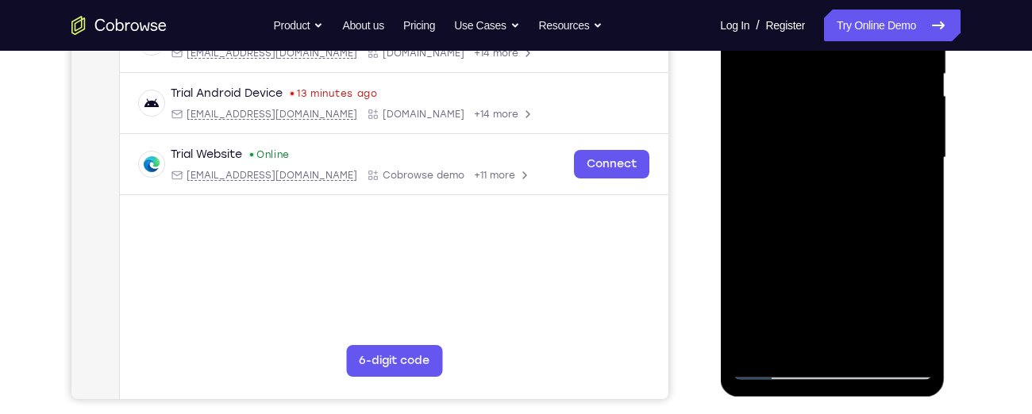
drag, startPoint x: 821, startPoint y: 248, endPoint x: 845, endPoint y: 61, distance: 188.8
click at [845, 61] on div at bounding box center [832, 158] width 200 height 444
click at [798, 120] on div at bounding box center [832, 158] width 200 height 444
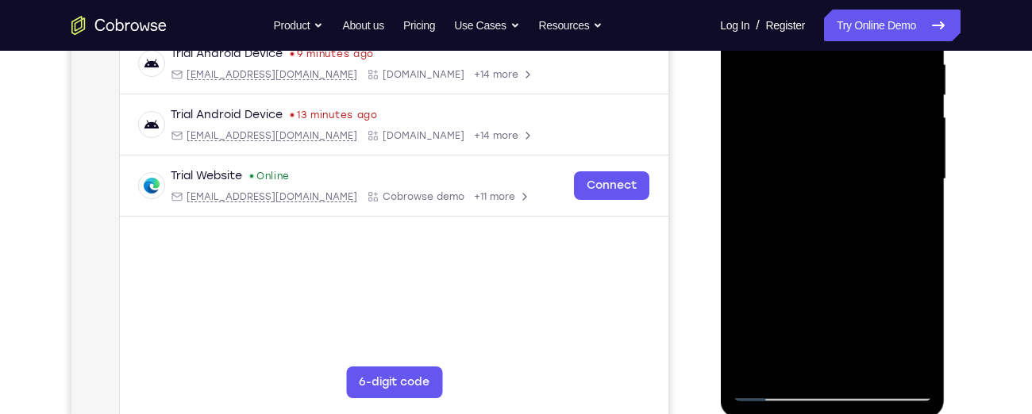
scroll to position [314, 0]
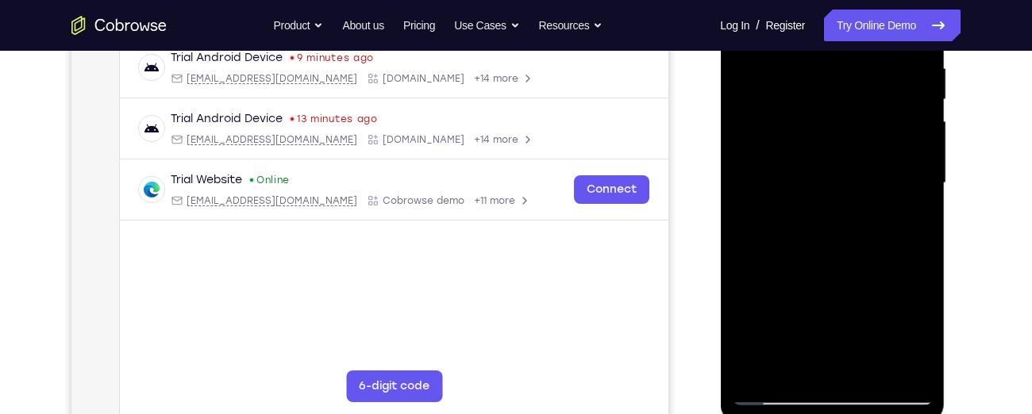
drag, startPoint x: 808, startPoint y: 244, endPoint x: 821, endPoint y: 68, distance: 175.9
click at [821, 68] on div at bounding box center [832, 183] width 200 height 444
drag, startPoint x: 825, startPoint y: 279, endPoint x: 816, endPoint y: 167, distance: 113.1
click at [816, 167] on div at bounding box center [832, 183] width 200 height 444
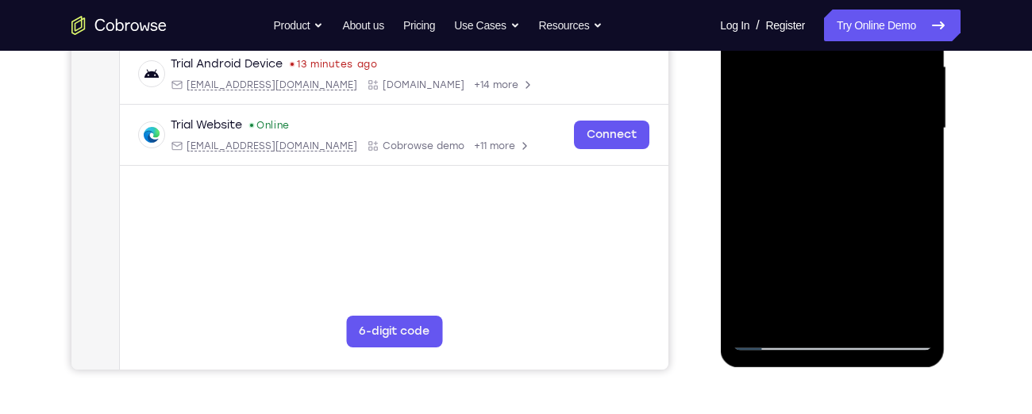
scroll to position [363, 0]
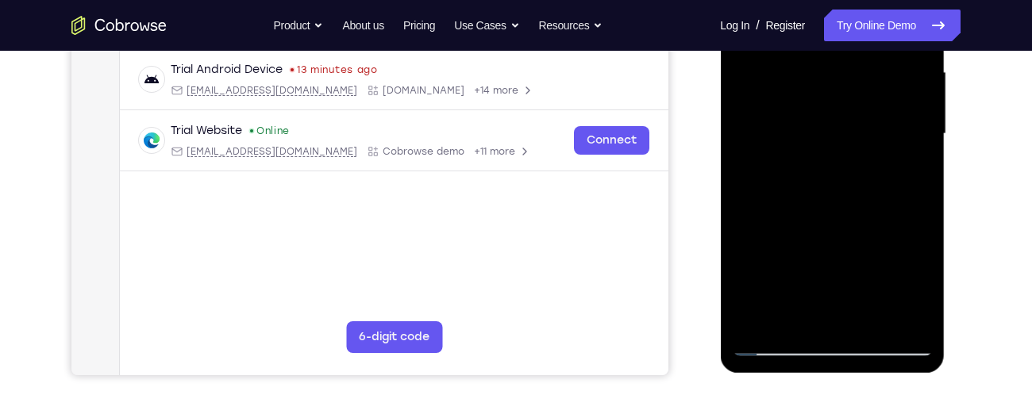
drag, startPoint x: 833, startPoint y: 252, endPoint x: 842, endPoint y: 58, distance: 194.7
click at [842, 58] on div at bounding box center [832, 134] width 200 height 444
drag, startPoint x: 835, startPoint y: 260, endPoint x: 827, endPoint y: 112, distance: 147.8
click at [827, 112] on div at bounding box center [832, 134] width 200 height 444
drag, startPoint x: 825, startPoint y: 250, endPoint x: 827, endPoint y: 117, distance: 132.6
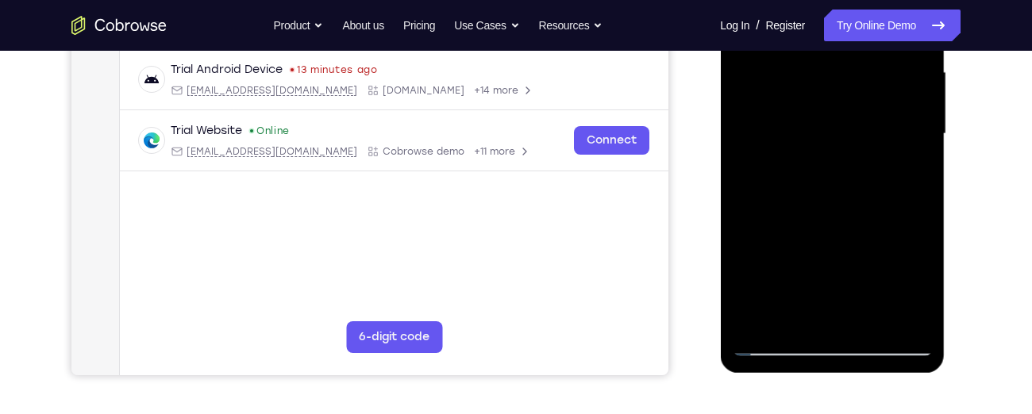
click at [827, 117] on div at bounding box center [832, 134] width 200 height 444
drag, startPoint x: 818, startPoint y: 274, endPoint x: 837, endPoint y: 93, distance: 182.0
click at [837, 93] on div at bounding box center [832, 134] width 200 height 444
drag, startPoint x: 840, startPoint y: 259, endPoint x: 837, endPoint y: 167, distance: 91.3
click at [837, 167] on div at bounding box center [832, 134] width 200 height 444
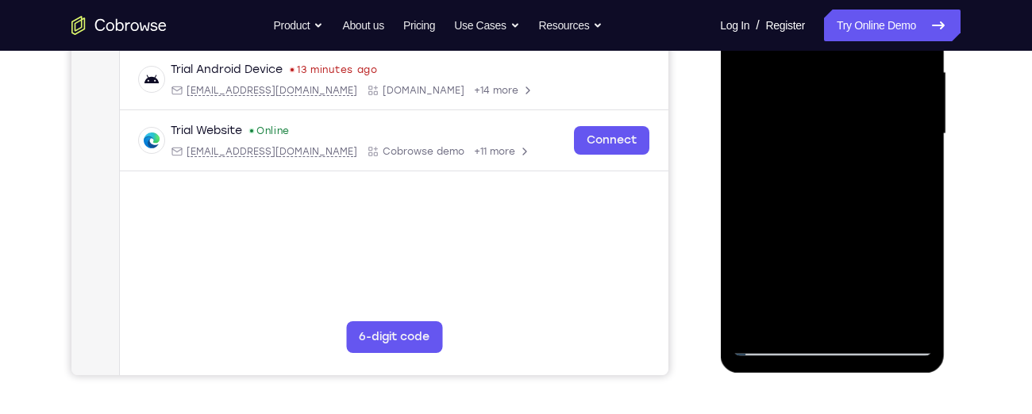
drag, startPoint x: 845, startPoint y: 255, endPoint x: 847, endPoint y: 75, distance: 179.4
click at [847, 75] on div at bounding box center [832, 134] width 200 height 444
drag, startPoint x: 848, startPoint y: 257, endPoint x: 860, endPoint y: 72, distance: 185.3
click at [860, 72] on div at bounding box center [832, 134] width 200 height 444
drag, startPoint x: 839, startPoint y: 237, endPoint x: 845, endPoint y: 129, distance: 108.1
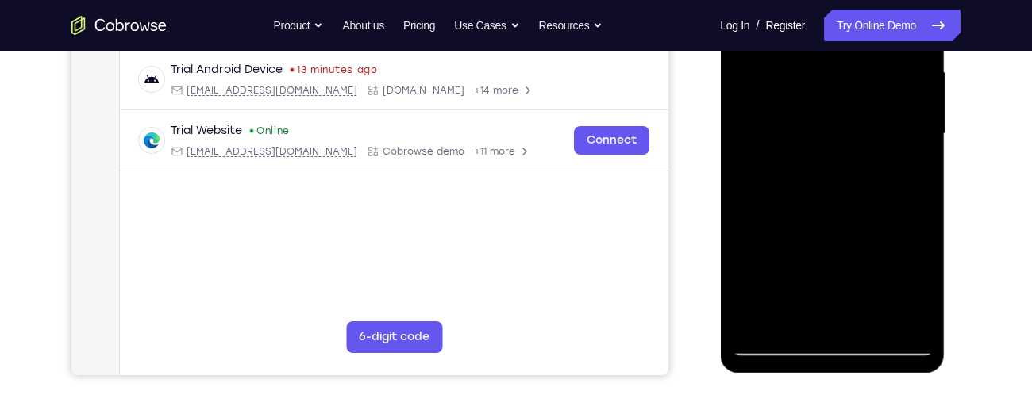
click at [845, 129] on div at bounding box center [832, 134] width 200 height 444
drag, startPoint x: 844, startPoint y: 248, endPoint x: 840, endPoint y: 167, distance: 81.1
click at [840, 167] on div at bounding box center [832, 134] width 200 height 444
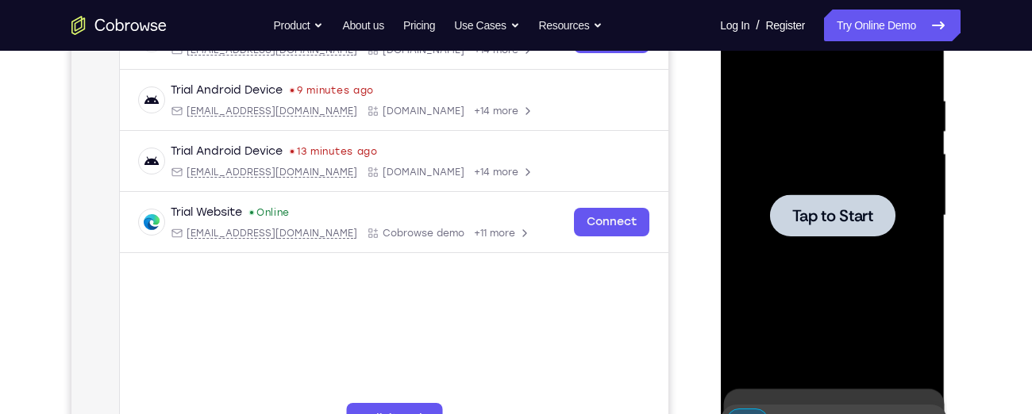
scroll to position [279, 0]
